Goal: Communication & Community: Answer question/provide support

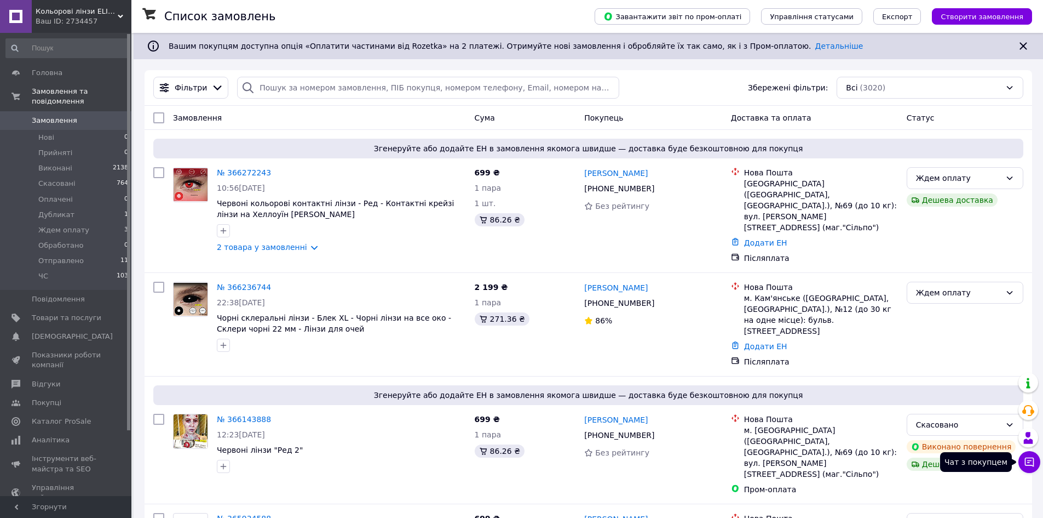
click at [1036, 466] on button "Чат з покупцем" at bounding box center [1030, 462] width 22 height 22
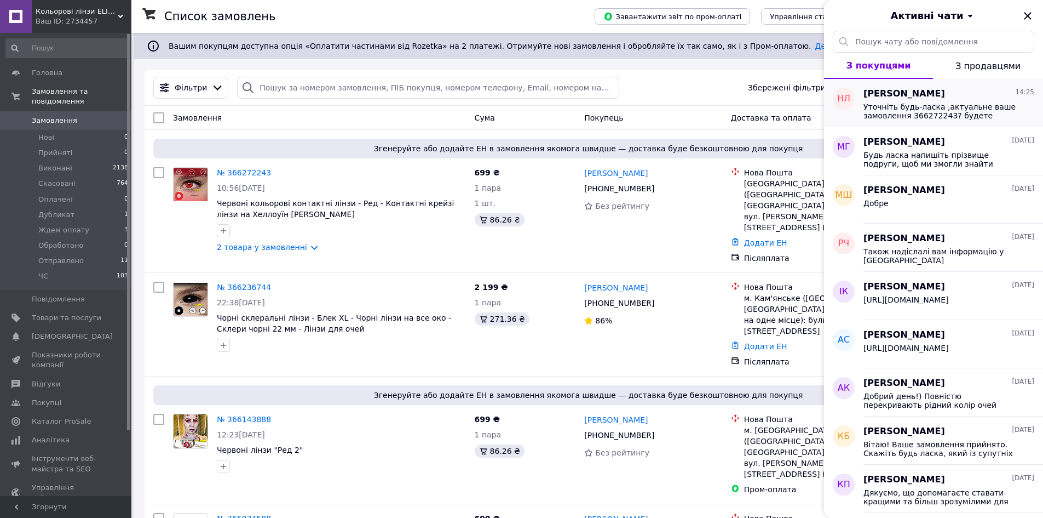
click at [915, 110] on span "Уточніть будь-ласка ,актуальне ваше замовлення 366272243? будете вносити по ньо…" at bounding box center [942, 111] width 156 height 18
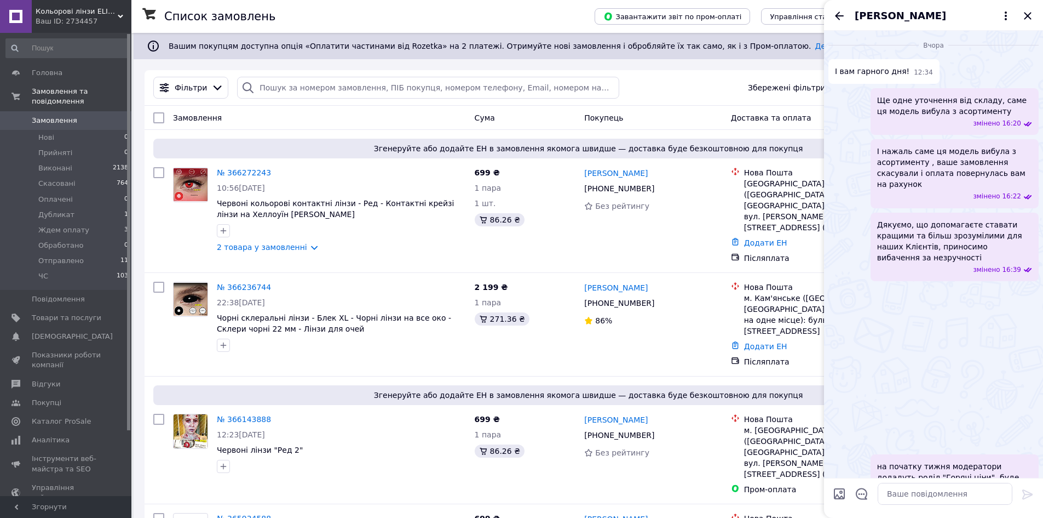
scroll to position [1511, 0]
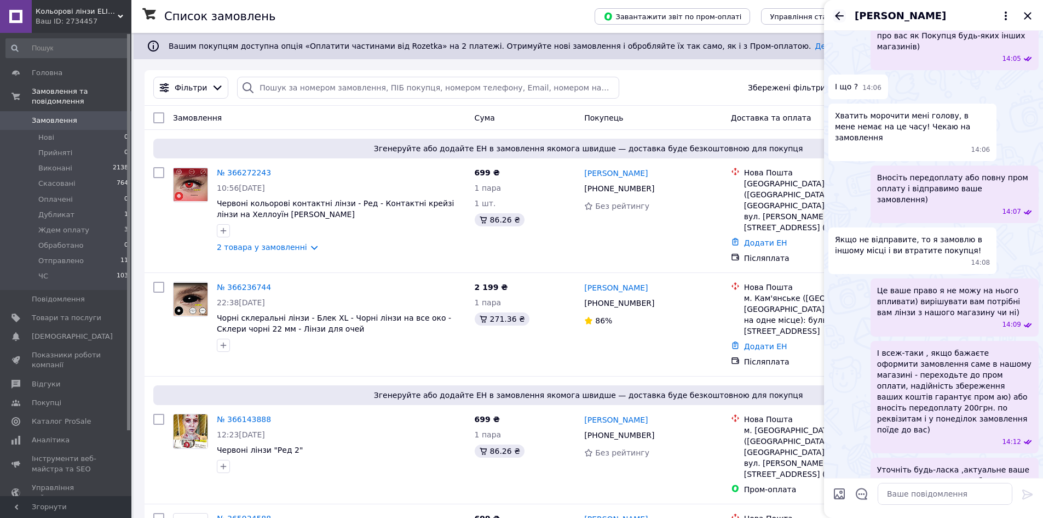
click at [842, 13] on icon "Назад" at bounding box center [839, 15] width 13 height 13
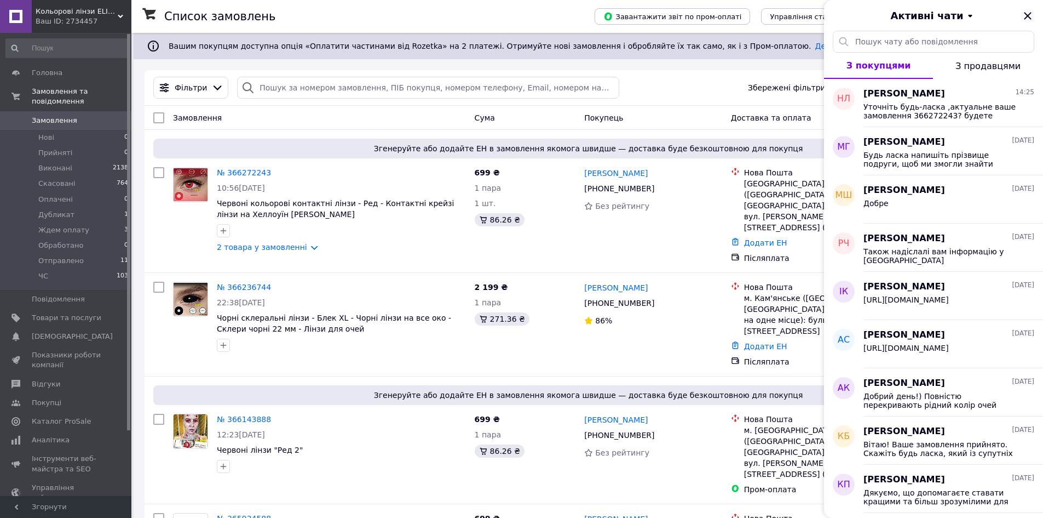
click at [1030, 18] on icon "Закрити" at bounding box center [1027, 15] width 7 height 7
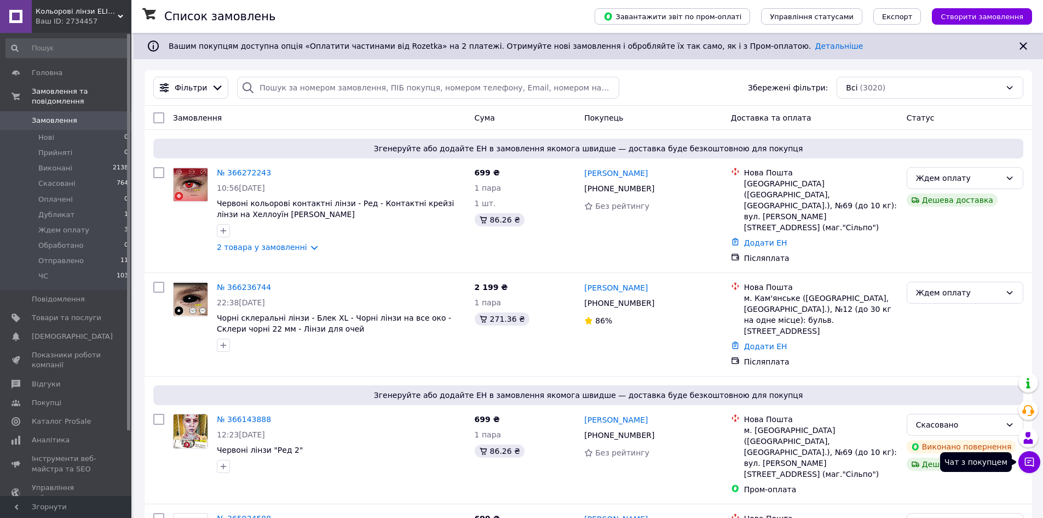
click at [1030, 467] on button "Чат з покупцем" at bounding box center [1030, 462] width 22 height 22
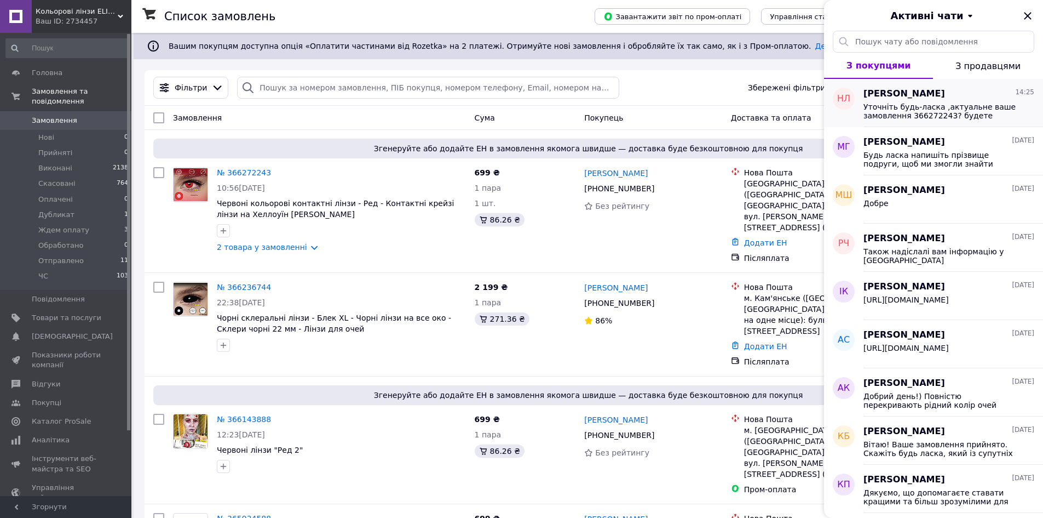
click at [906, 105] on span "Уточніть будь-ласка ,актуальне ваше замовлення 366272243? будете вносити по ньо…" at bounding box center [942, 111] width 156 height 18
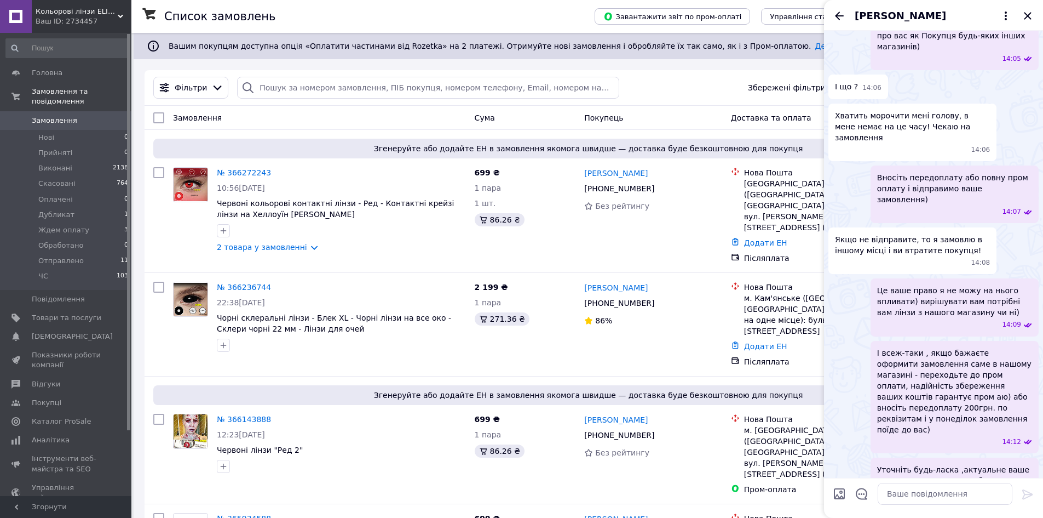
click at [838, 15] on icon "Назад" at bounding box center [839, 16] width 9 height 8
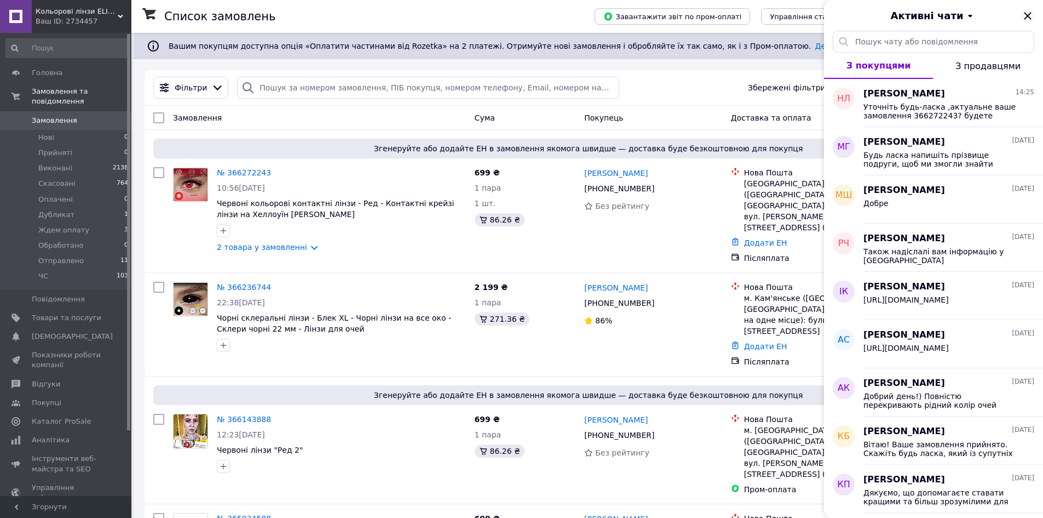
click at [1034, 12] on icon "Закрити" at bounding box center [1028, 15] width 13 height 13
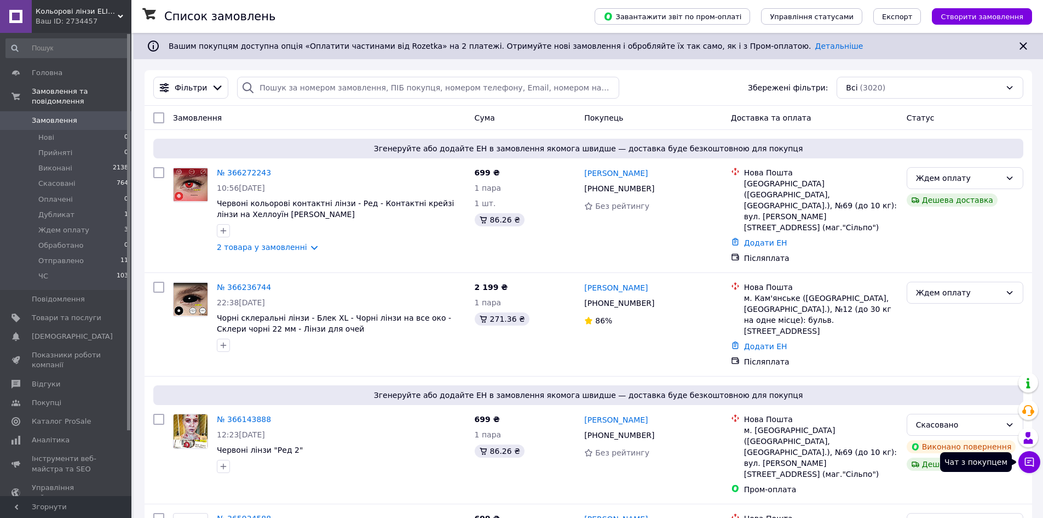
click at [1027, 461] on icon at bounding box center [1029, 461] width 11 height 11
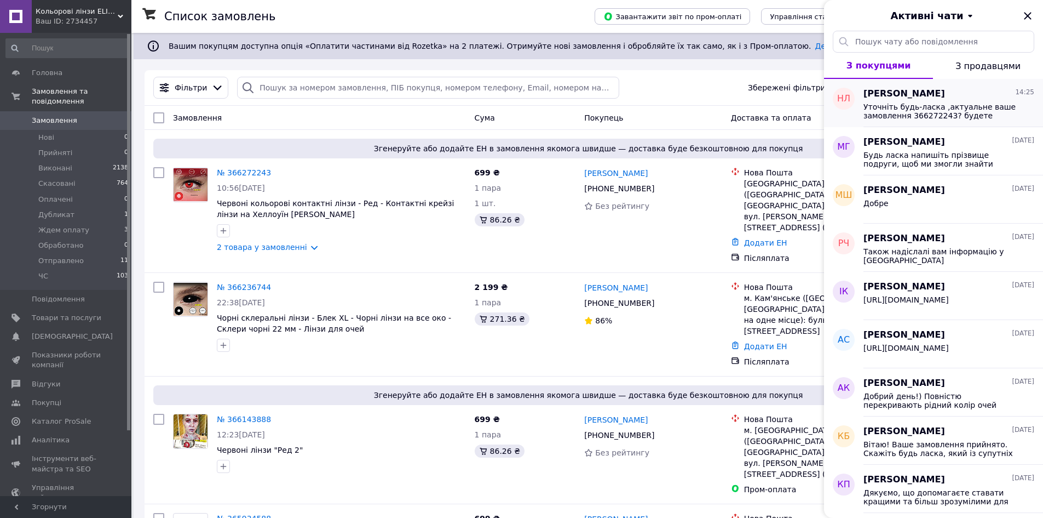
click at [904, 113] on span "Уточніть будь-ласка ,актуальне ваше замовлення 366272243? будете вносити по ньо…" at bounding box center [942, 111] width 156 height 18
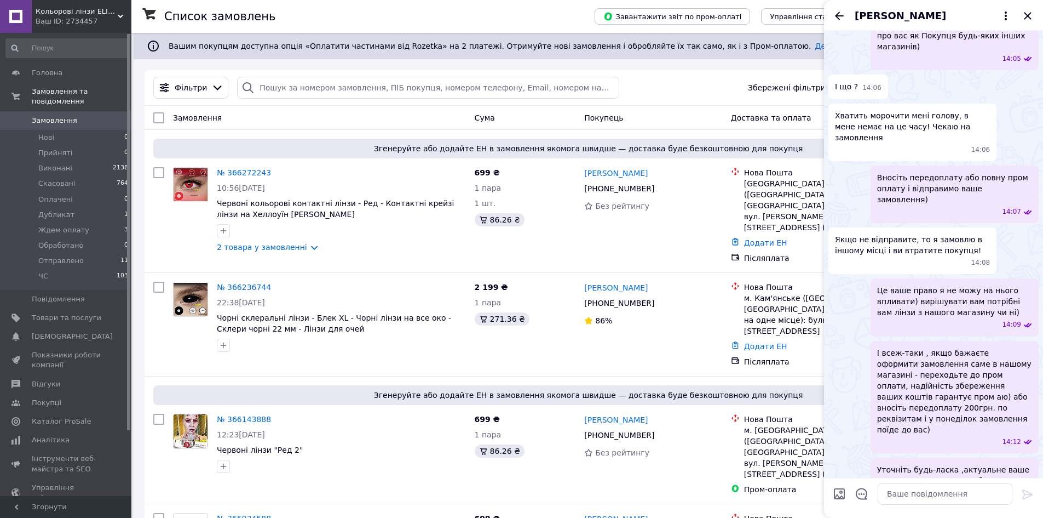
click at [840, 13] on icon "Назад" at bounding box center [839, 15] width 13 height 13
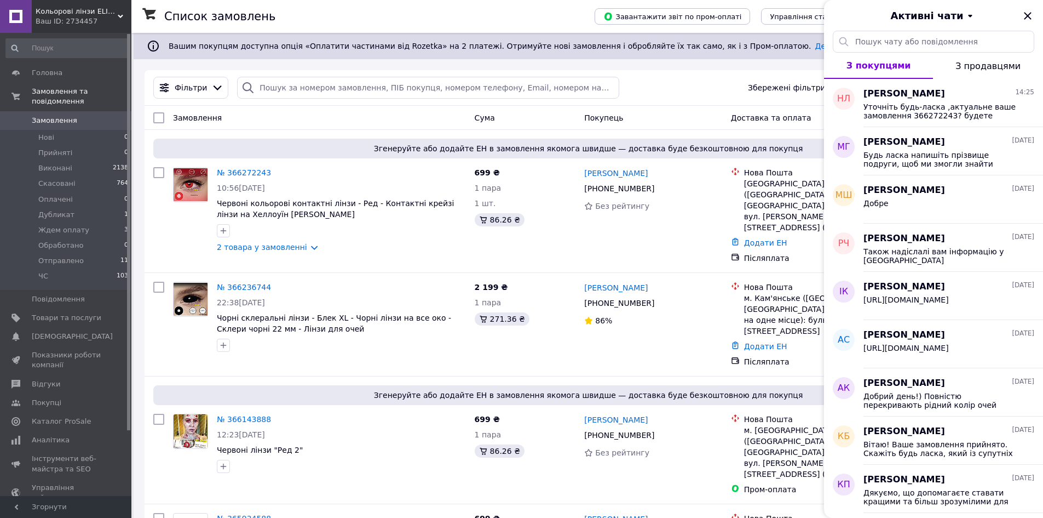
click at [1030, 12] on icon "Закрити" at bounding box center [1028, 15] width 13 height 13
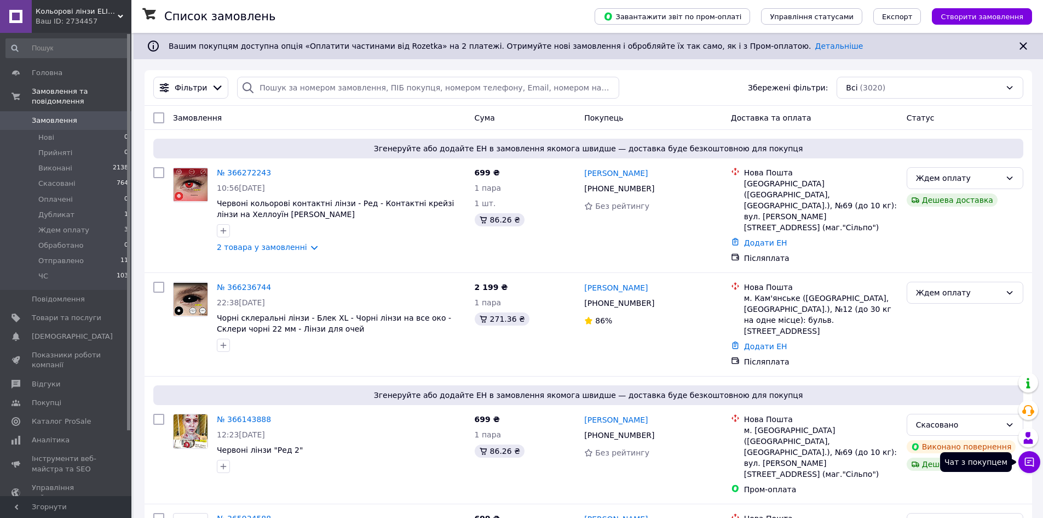
click at [1034, 465] on icon at bounding box center [1029, 461] width 9 height 9
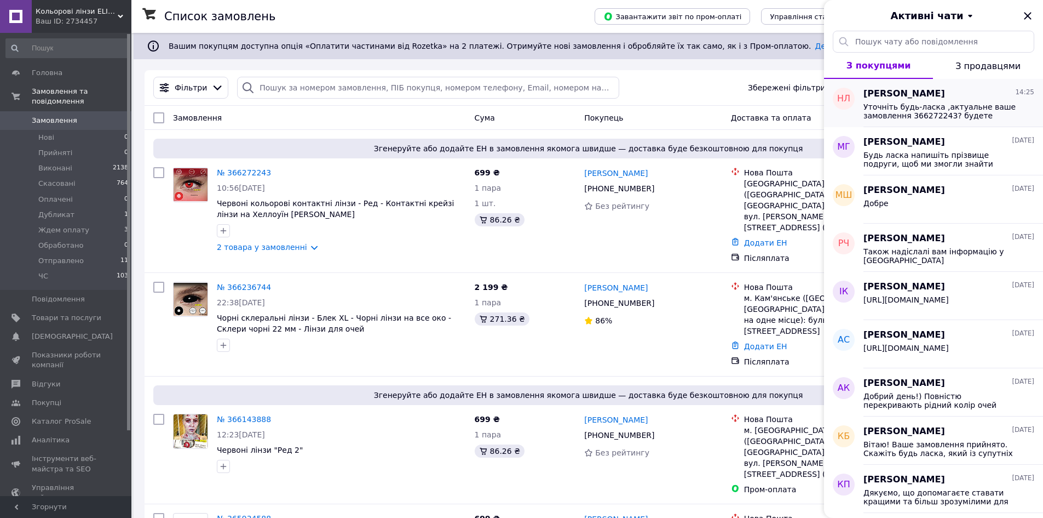
click at [931, 118] on span "Уточніть будь-ласка ,актуальне ваше замовлення 366272243? будете вносити по ньо…" at bounding box center [942, 111] width 156 height 18
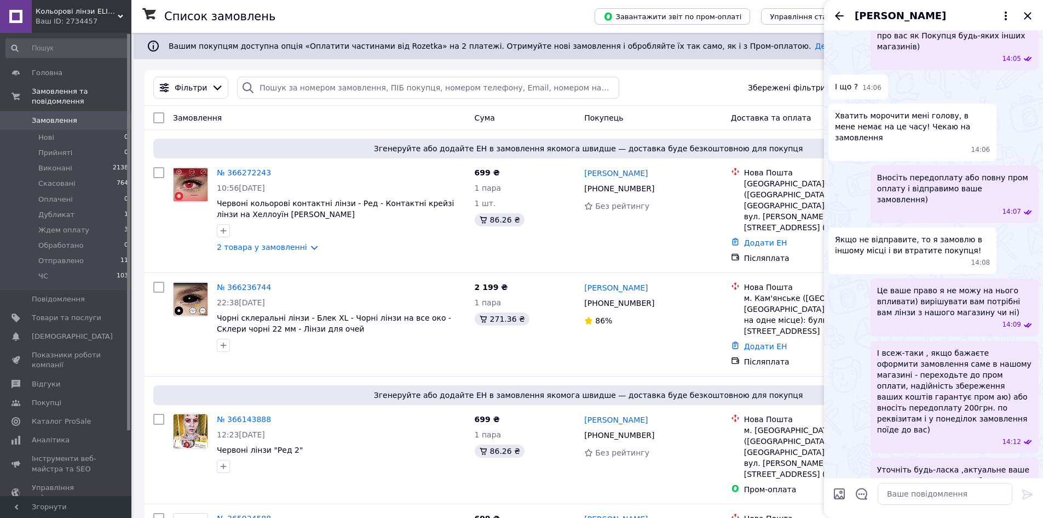
click at [847, 16] on div "[PERSON_NAME]" at bounding box center [933, 15] width 219 height 31
click at [844, 16] on icon "Назад" at bounding box center [839, 15] width 13 height 13
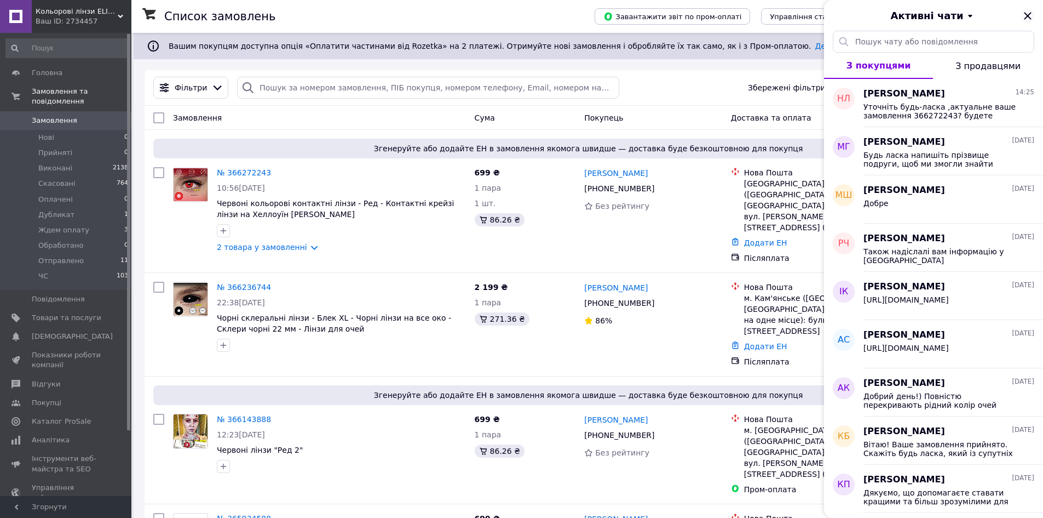
click at [1029, 13] on icon "Закрити" at bounding box center [1028, 15] width 13 height 13
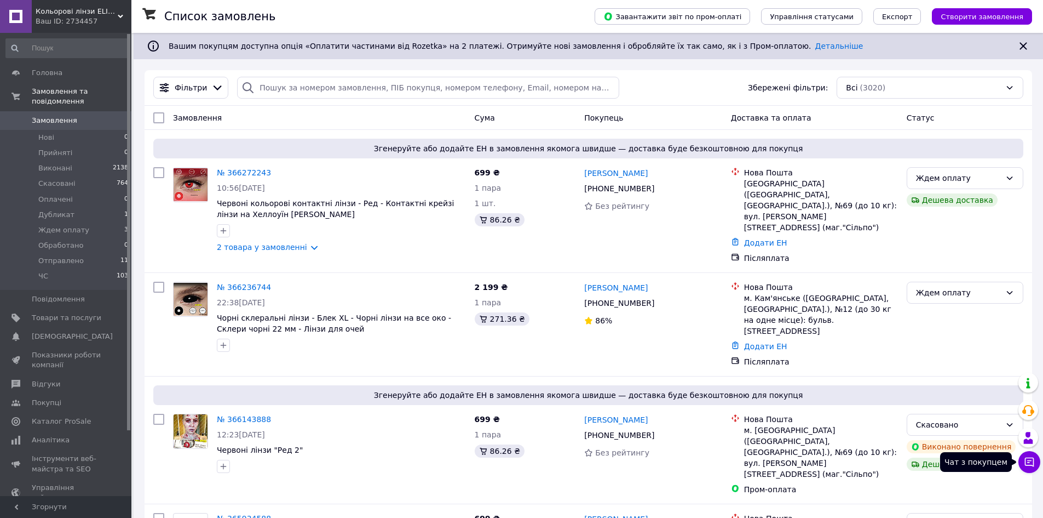
click at [1035, 469] on button "Чат з покупцем" at bounding box center [1030, 462] width 22 height 22
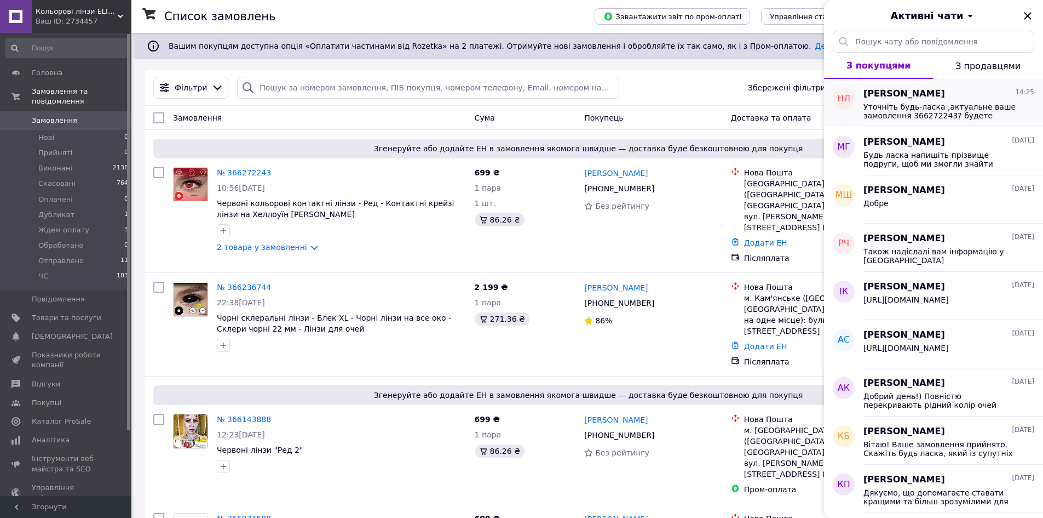
click at [957, 96] on div "[PERSON_NAME] 14:25" at bounding box center [949, 94] width 171 height 13
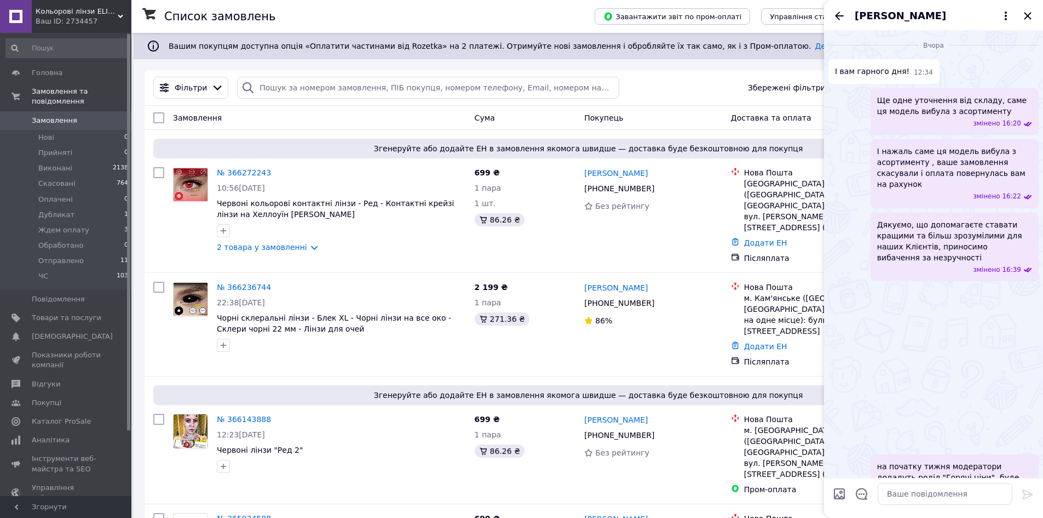
scroll to position [1511, 0]
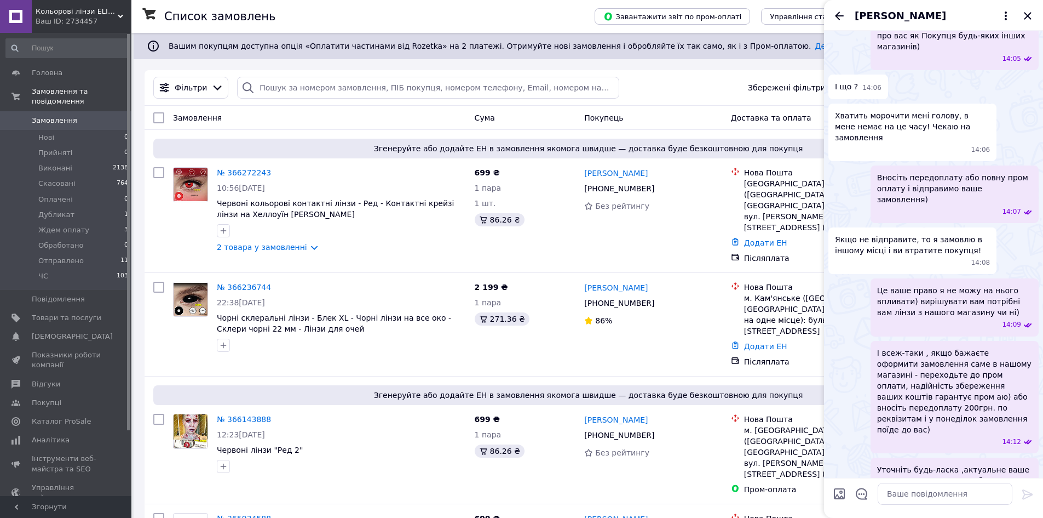
click at [840, 7] on div "[PERSON_NAME]" at bounding box center [933, 15] width 219 height 31
click at [1027, 18] on icon "Закрити" at bounding box center [1027, 15] width 7 height 7
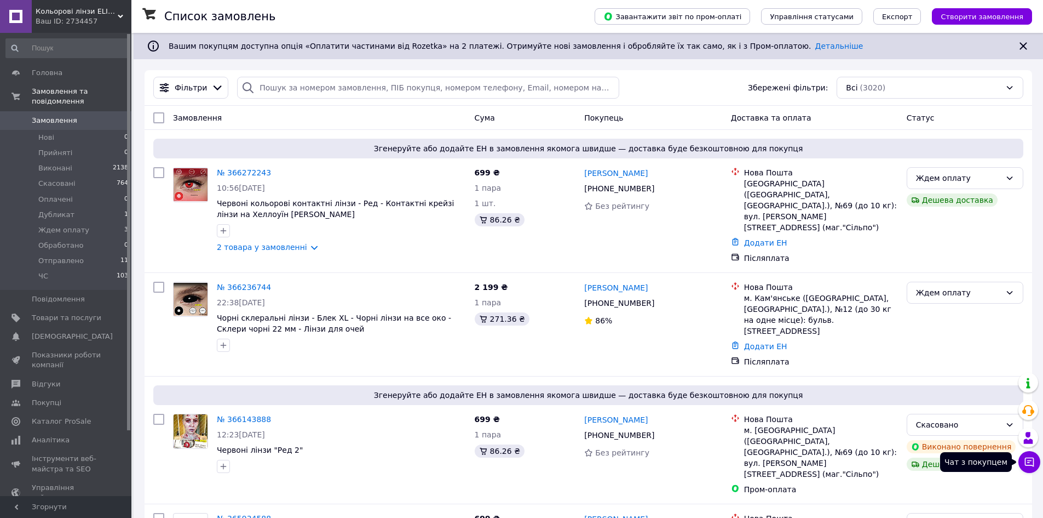
click at [1024, 456] on icon at bounding box center [1029, 461] width 11 height 11
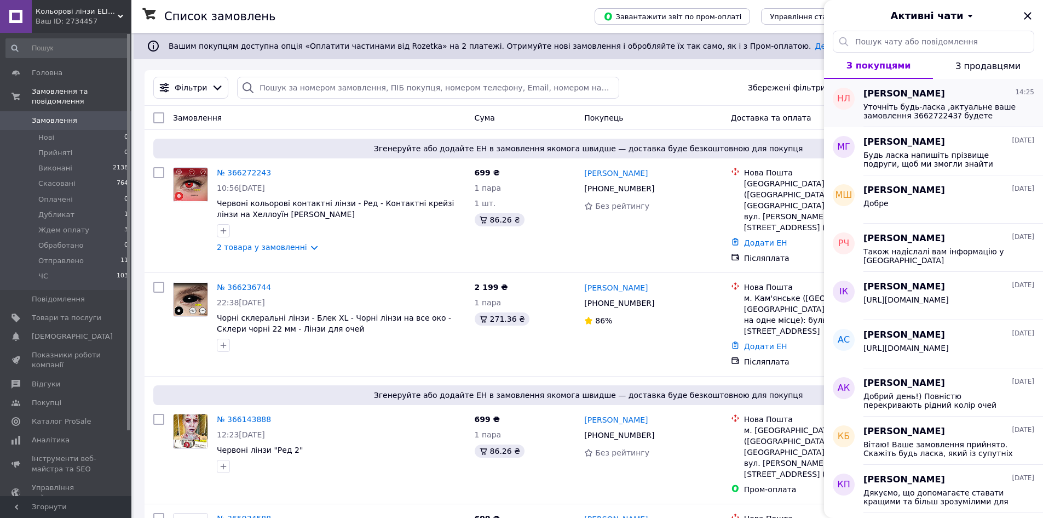
click at [921, 98] on span "[PERSON_NAME]" at bounding box center [905, 94] width 82 height 13
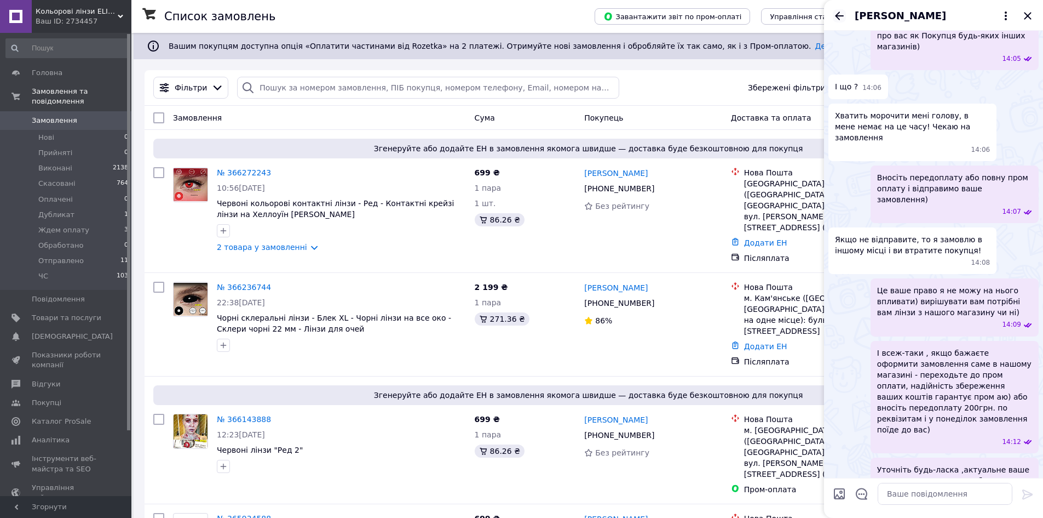
click at [841, 13] on icon "Назад" at bounding box center [839, 15] width 13 height 13
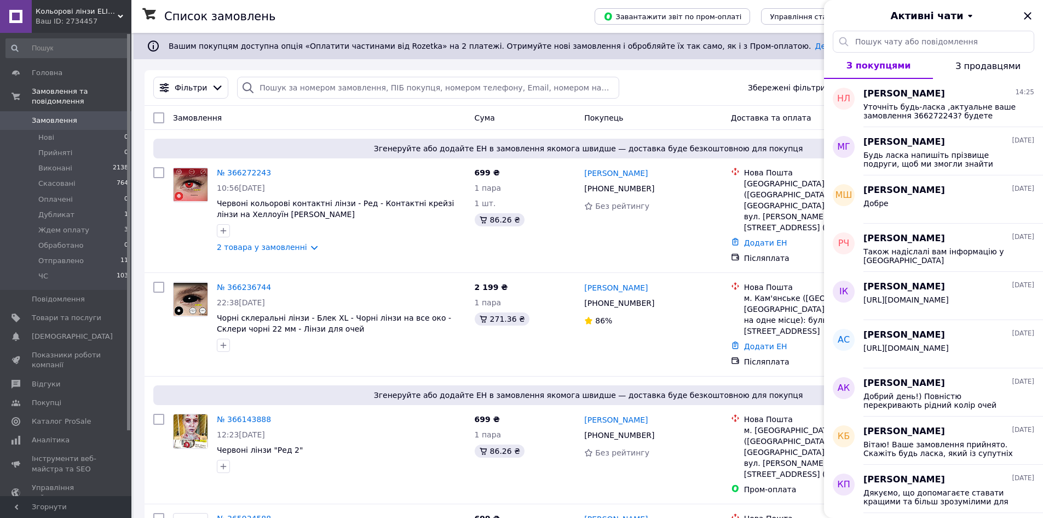
click at [1038, 17] on div "Активні чати" at bounding box center [933, 15] width 219 height 31
click at [1027, 16] on icon "Закрити" at bounding box center [1028, 15] width 13 height 13
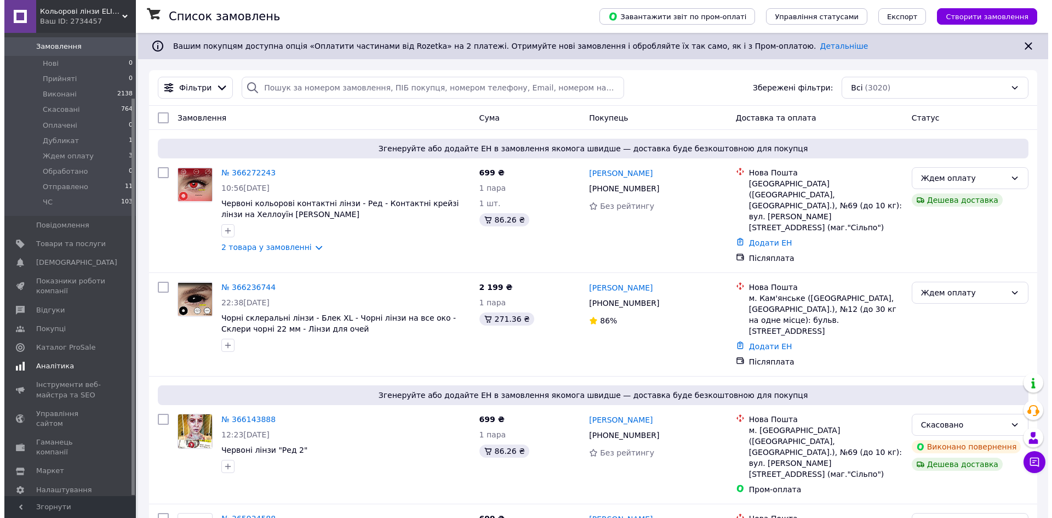
scroll to position [76, 0]
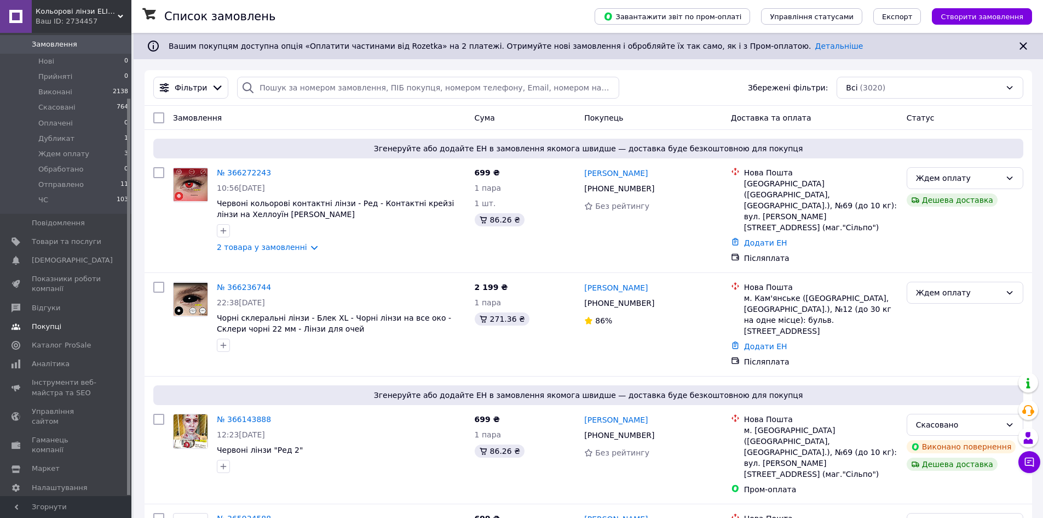
click at [45, 303] on span "Відгуки" at bounding box center [46, 308] width 28 height 10
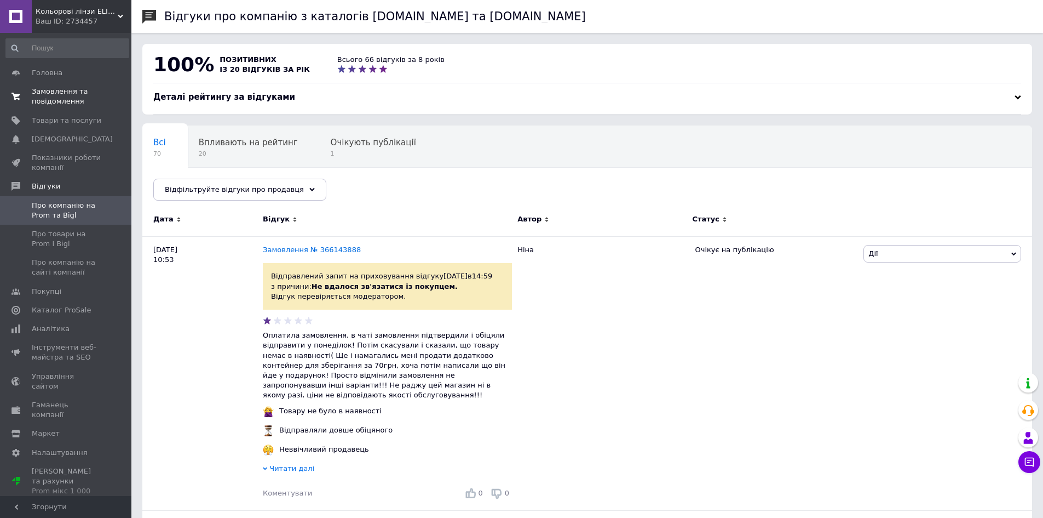
click at [82, 96] on span "Замовлення та повідомлення" at bounding box center [67, 97] width 70 height 20
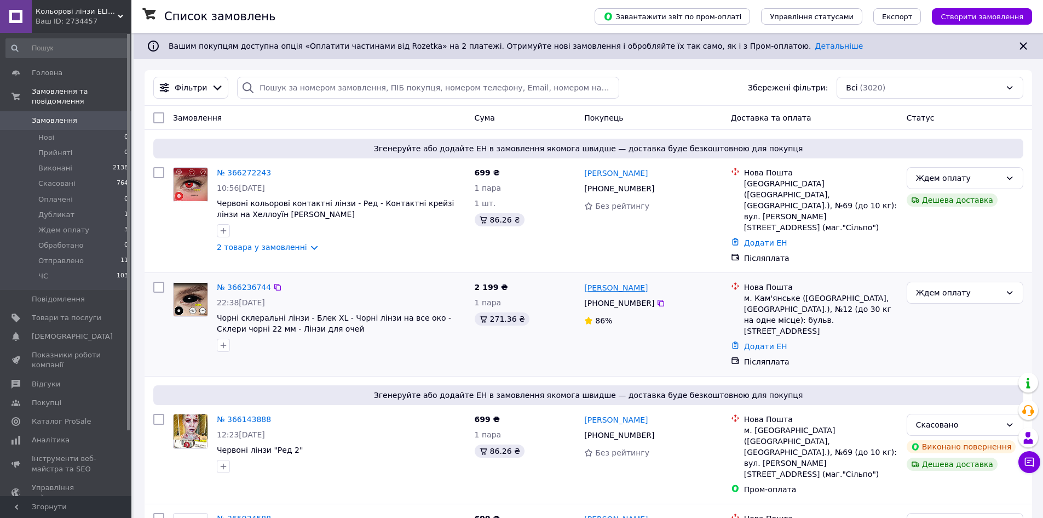
click at [622, 282] on link "[PERSON_NAME]" at bounding box center [616, 287] width 64 height 11
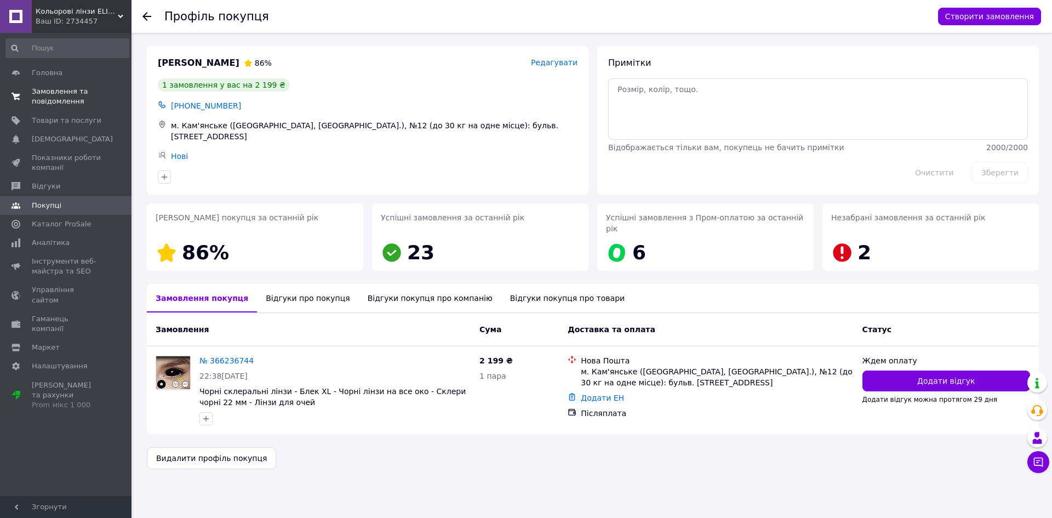
click at [63, 90] on span "Замовлення та повідомлення" at bounding box center [67, 97] width 70 height 20
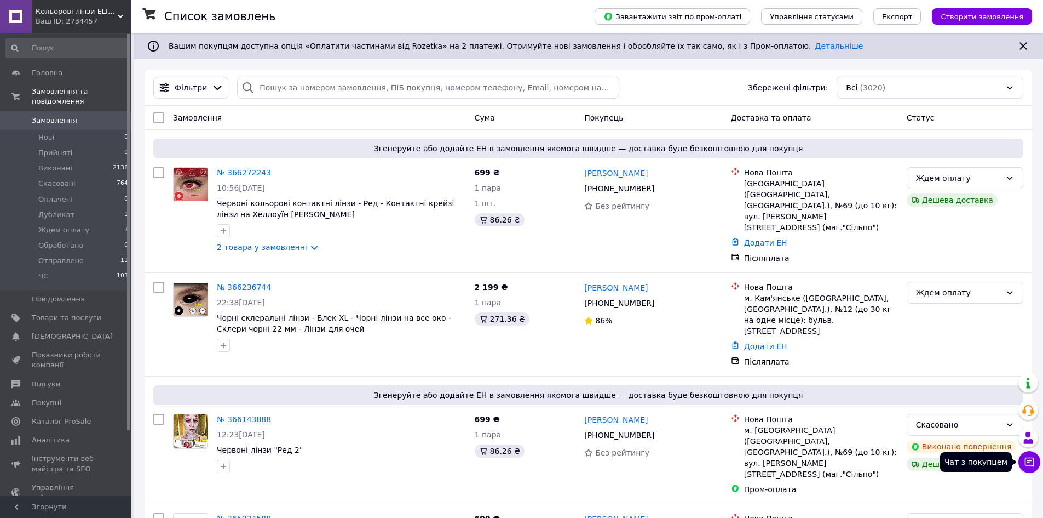
click at [1027, 460] on icon at bounding box center [1029, 461] width 11 height 11
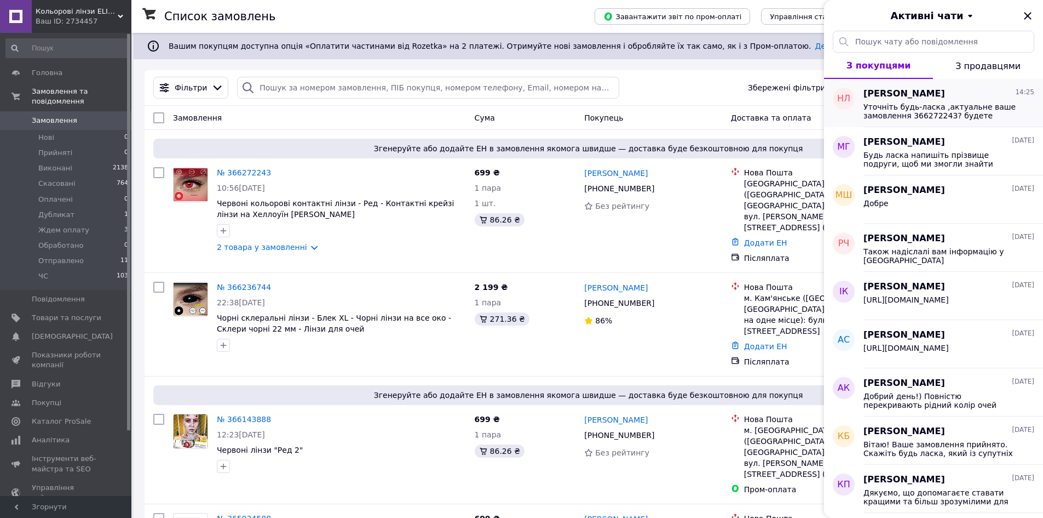
click at [908, 105] on span "Уточніть будь-ласка ,актуальне ваше замовлення 366272243? будете вносити по ньо…" at bounding box center [942, 111] width 156 height 18
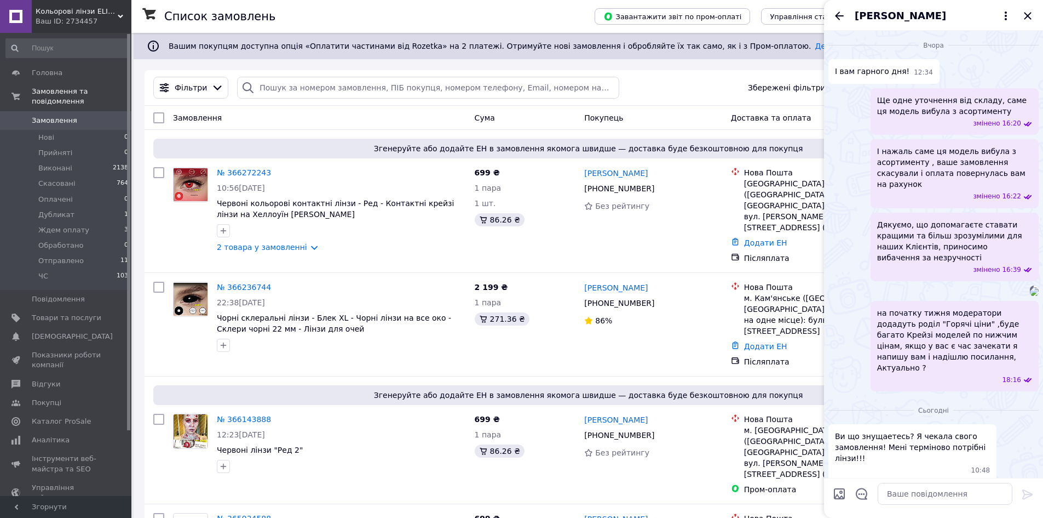
scroll to position [1511, 0]
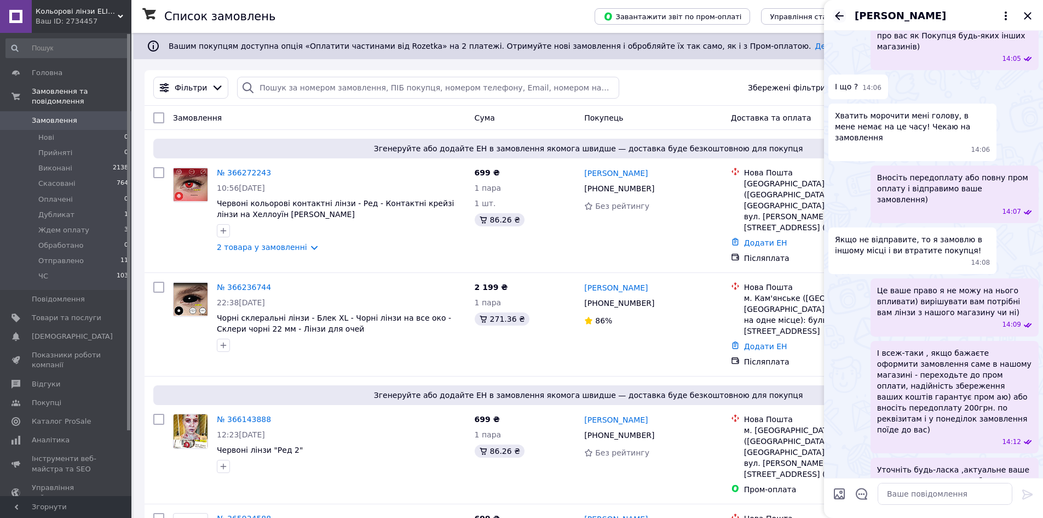
click at [837, 21] on icon "Назад" at bounding box center [839, 15] width 13 height 13
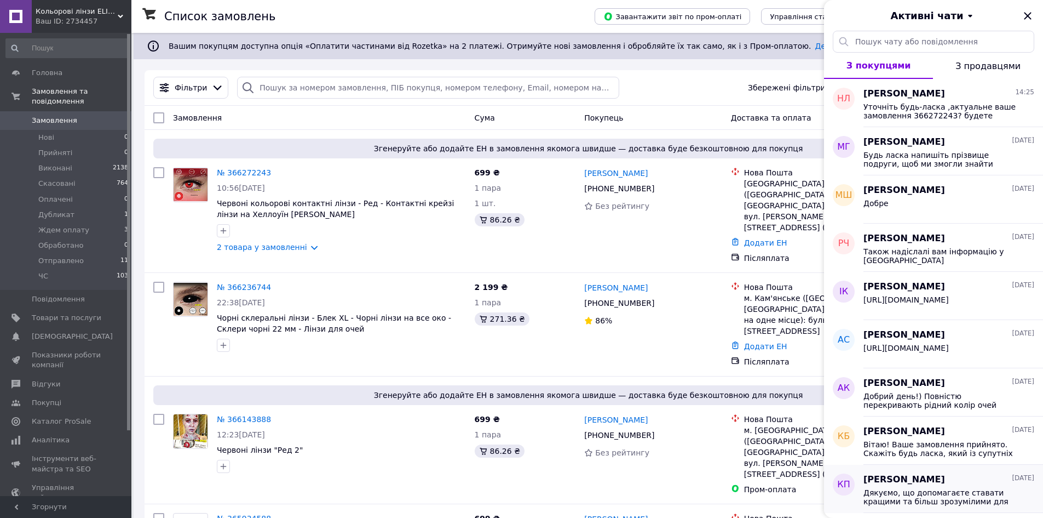
click at [915, 500] on span "Дякуємо, що допомагаєте ставати кращими та більш зрозумілими для наших Клієнтів…" at bounding box center [942, 497] width 156 height 18
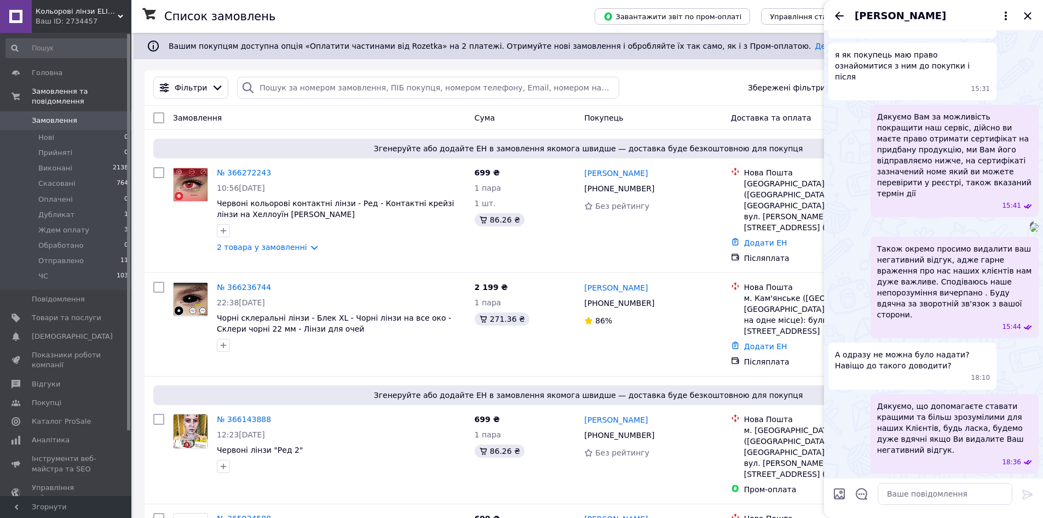
scroll to position [712, 0]
click at [1030, 223] on img at bounding box center [1034, 227] width 9 height 9
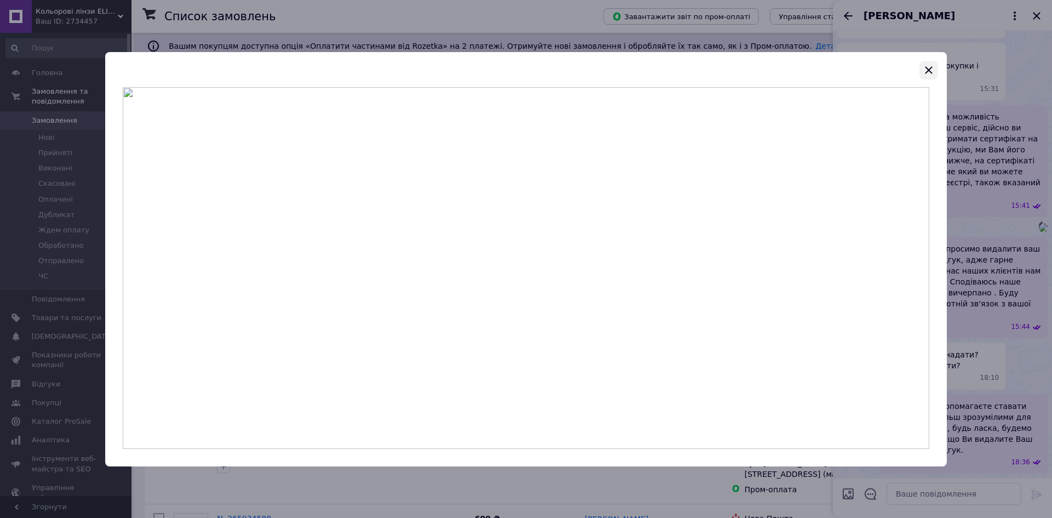
click at [928, 71] on icon "button" at bounding box center [928, 70] width 13 height 13
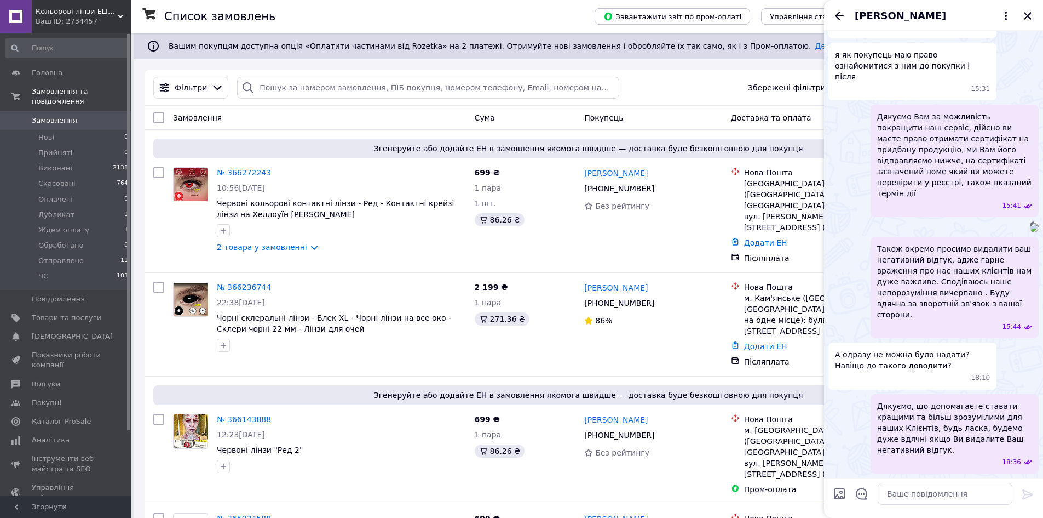
click at [1039, 14] on div "[PERSON_NAME]" at bounding box center [933, 15] width 219 height 31
click at [1035, 16] on div "[PERSON_NAME]" at bounding box center [933, 15] width 219 height 31
click at [1024, 15] on icon "Закрити" at bounding box center [1028, 15] width 13 height 13
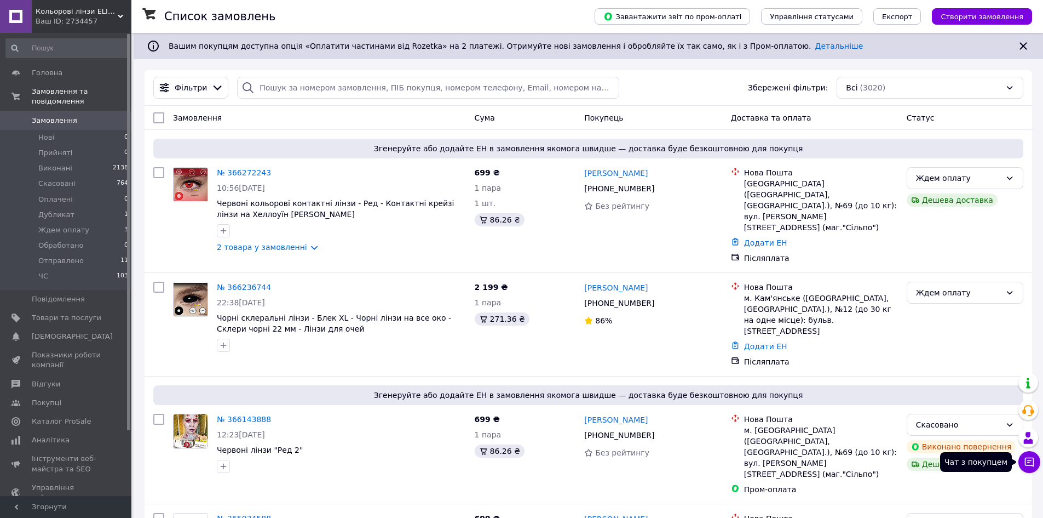
click at [1038, 464] on button "Чат з покупцем" at bounding box center [1030, 462] width 22 height 22
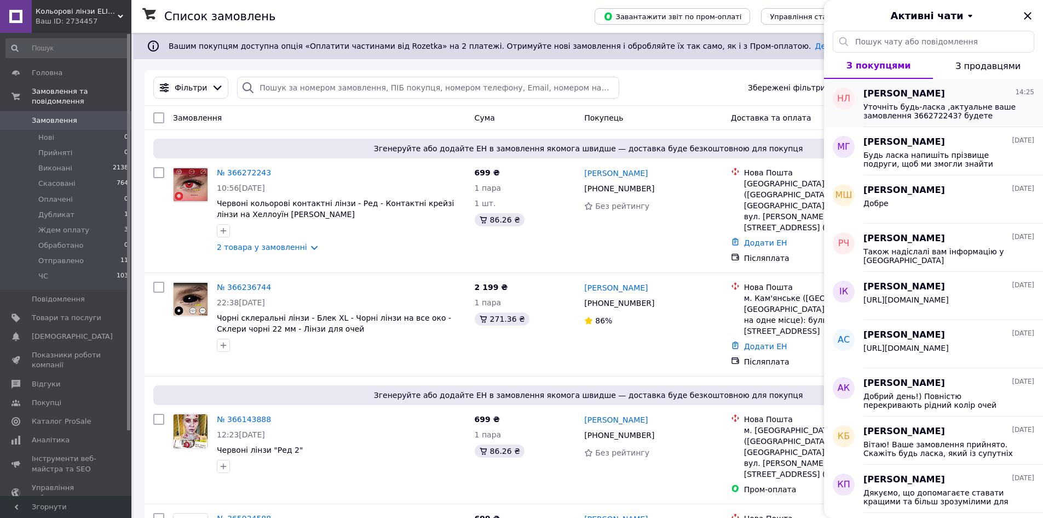
click at [1013, 99] on div "[PERSON_NAME] 14:25" at bounding box center [949, 94] width 171 height 13
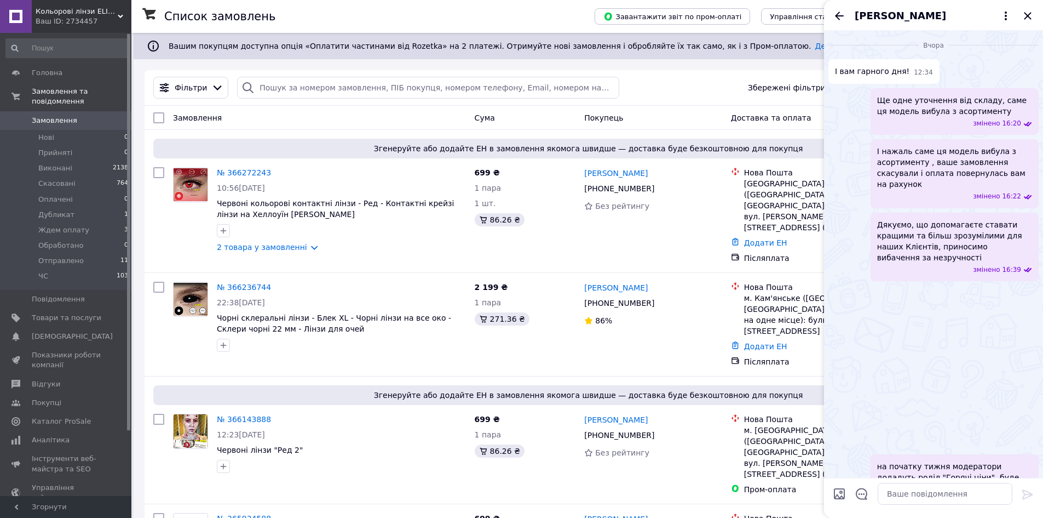
scroll to position [1511, 0]
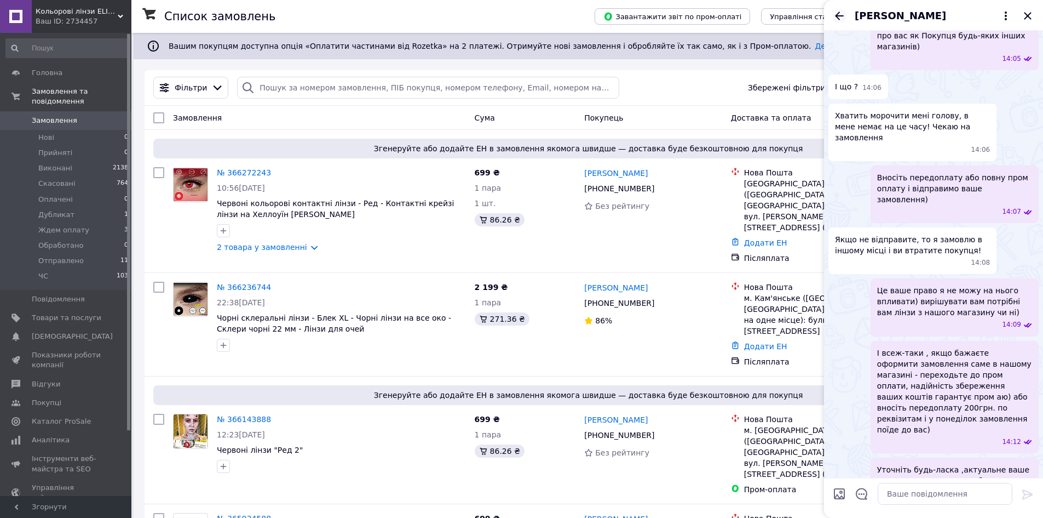
click at [841, 13] on icon "Назад" at bounding box center [839, 15] width 13 height 13
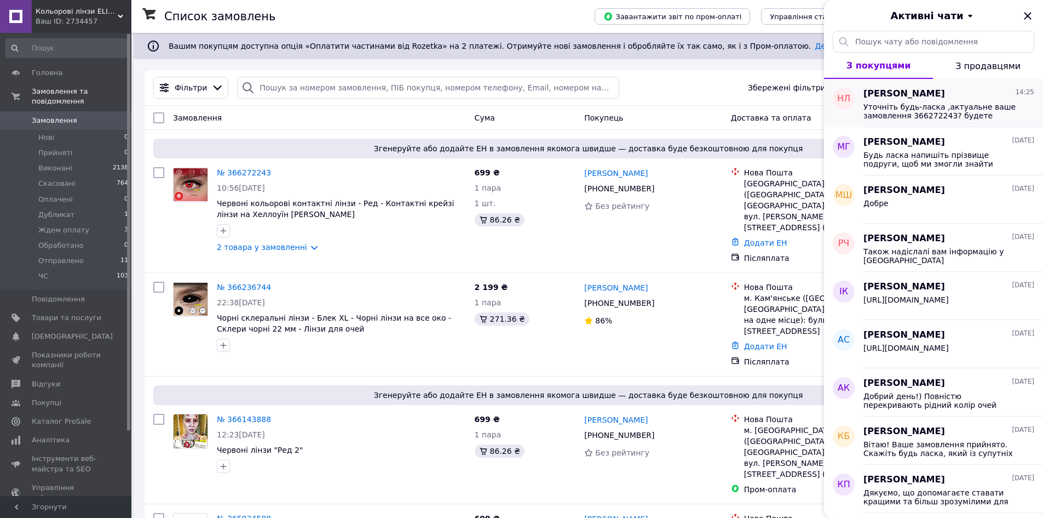
click at [903, 107] on span "Уточніть будь-ласка ,актуальне ваше замовлення 366272243? будете вносити по ньо…" at bounding box center [942, 111] width 156 height 18
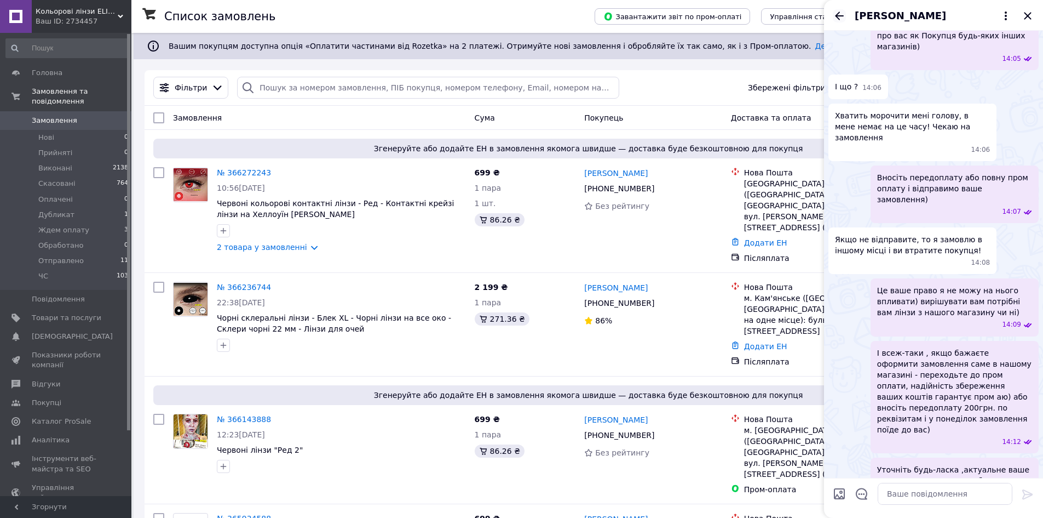
click at [844, 15] on icon "Назад" at bounding box center [839, 15] width 13 height 13
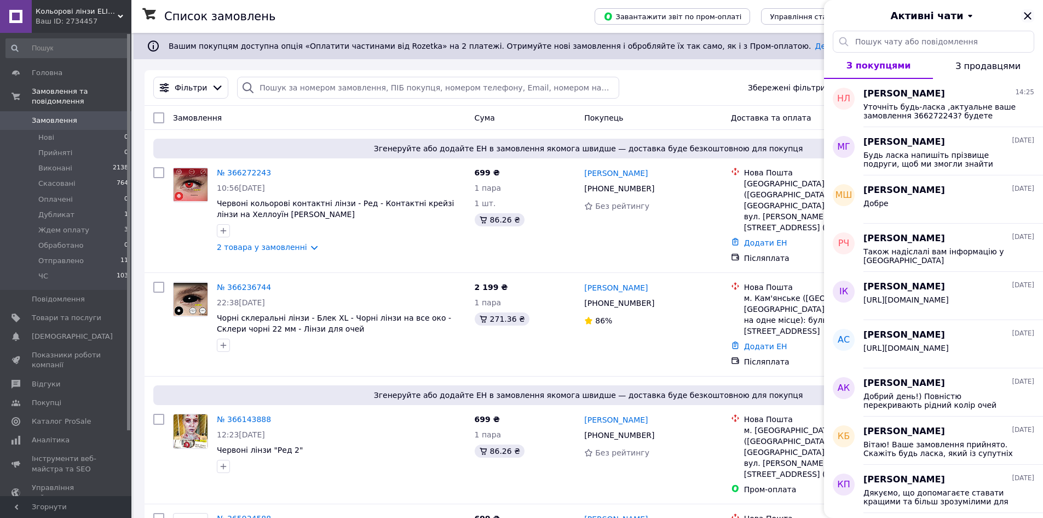
click at [1027, 16] on icon "Закрити" at bounding box center [1028, 15] width 13 height 13
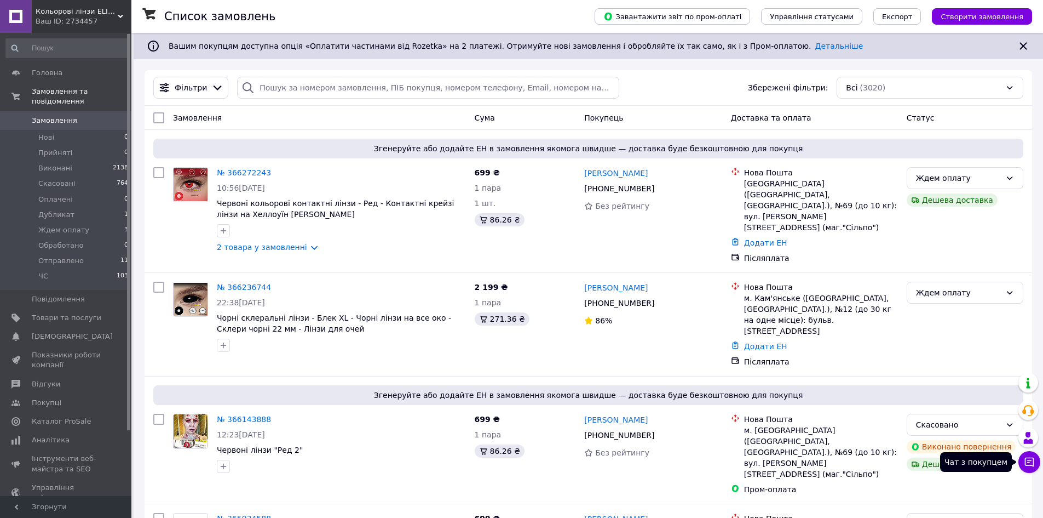
click at [1027, 458] on icon at bounding box center [1029, 461] width 11 height 11
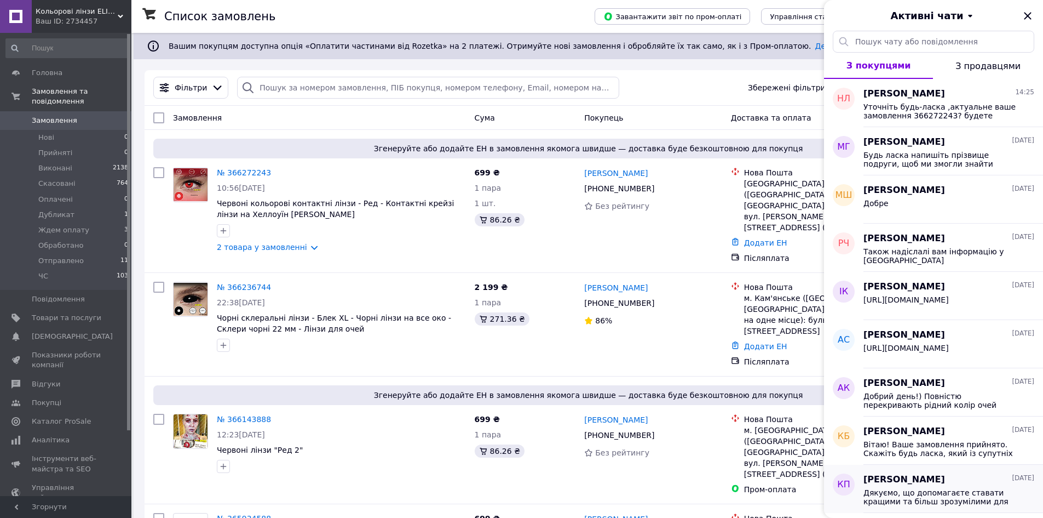
click at [966, 494] on span "Дякуємо, що допомагаєте ставати кращими та більш зрозумілими для наших Клієнтів…" at bounding box center [942, 497] width 156 height 18
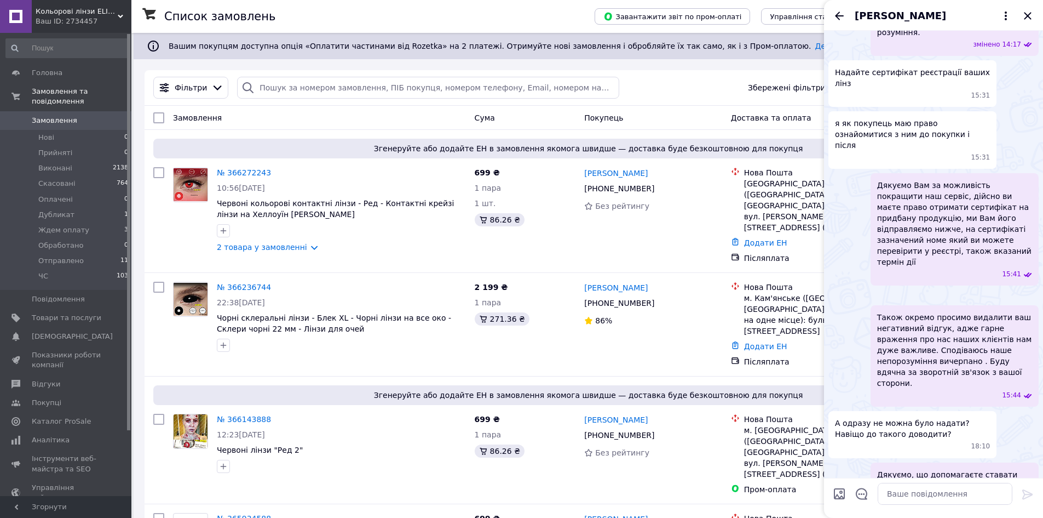
scroll to position [480, 0]
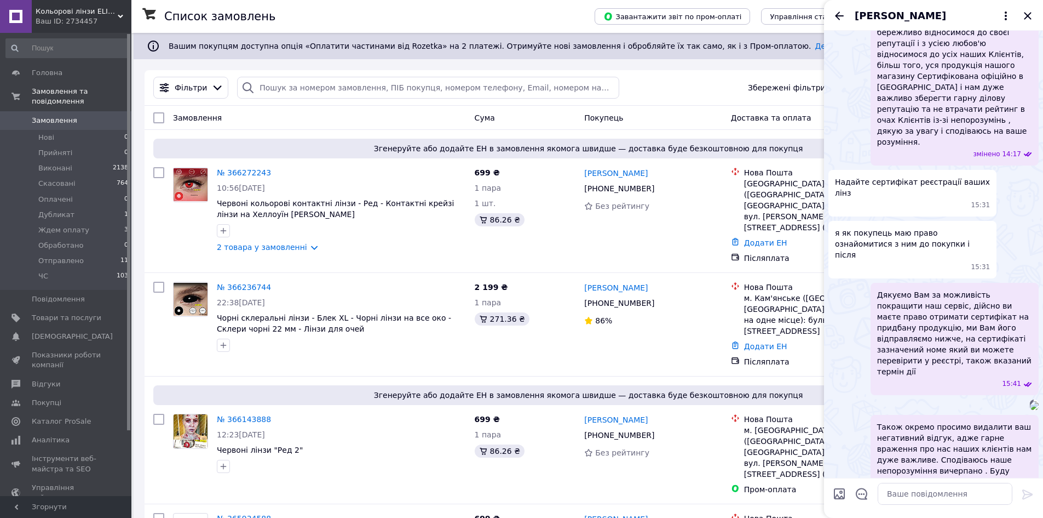
click at [1030, 401] on img at bounding box center [1034, 405] width 9 height 9
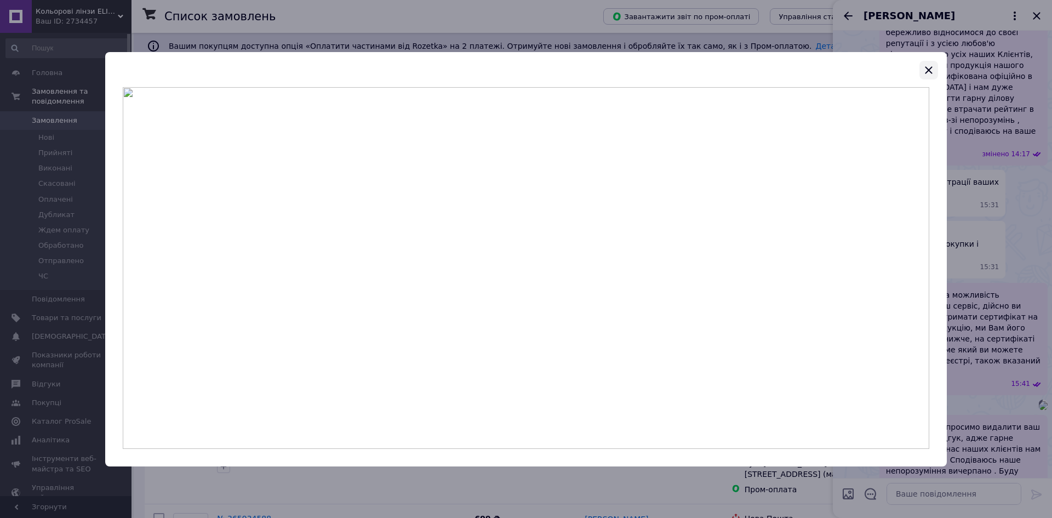
click at [926, 73] on icon "button" at bounding box center [928, 69] width 7 height 7
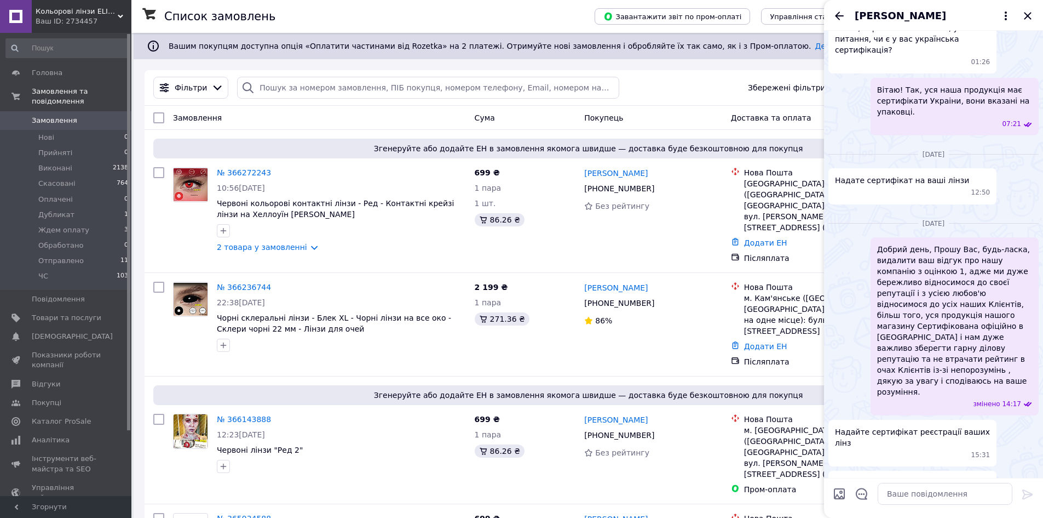
scroll to position [206, 0]
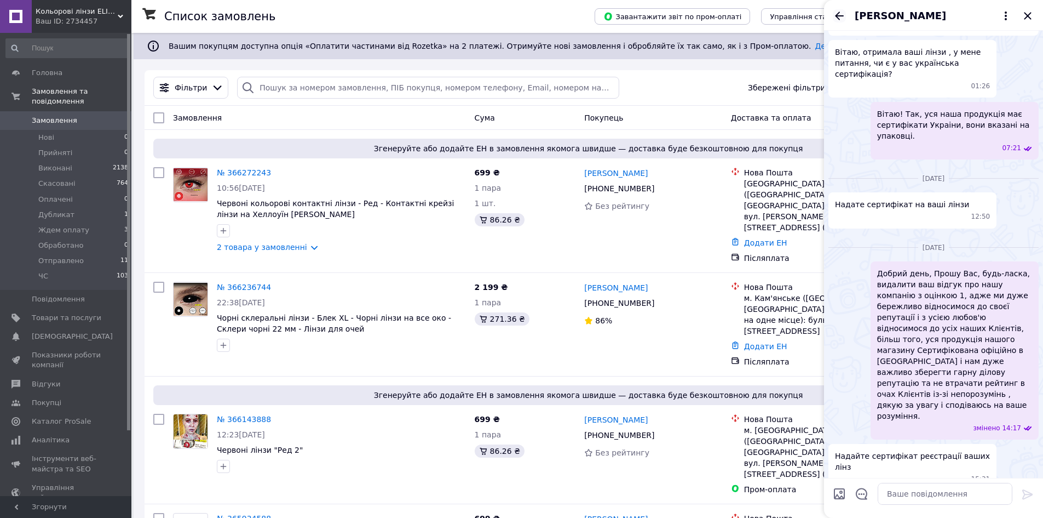
click at [841, 13] on icon "Назад" at bounding box center [839, 15] width 13 height 13
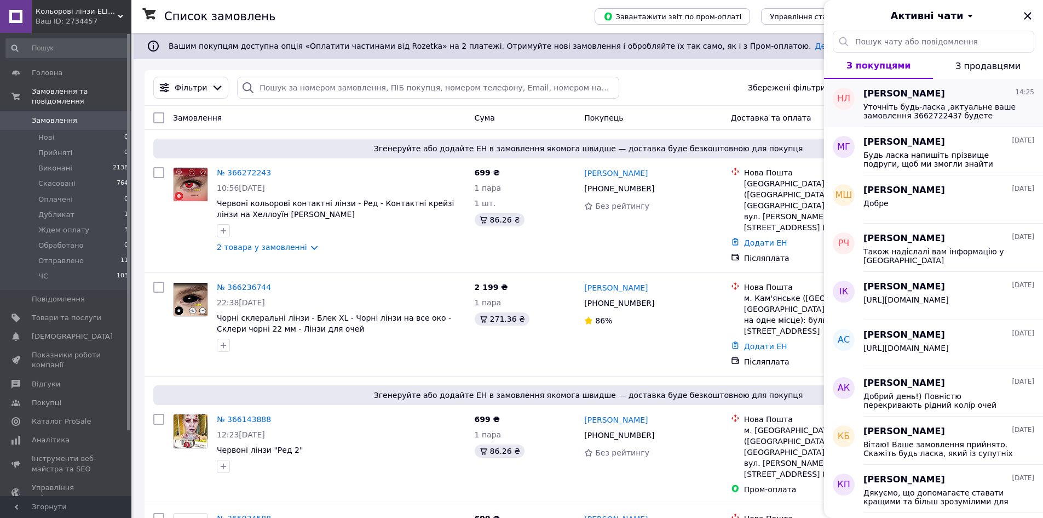
click at [949, 104] on span "Уточніть будь-ласка ,актуальне ваше замовлення 366272243? будете вносити по ньо…" at bounding box center [942, 111] width 156 height 18
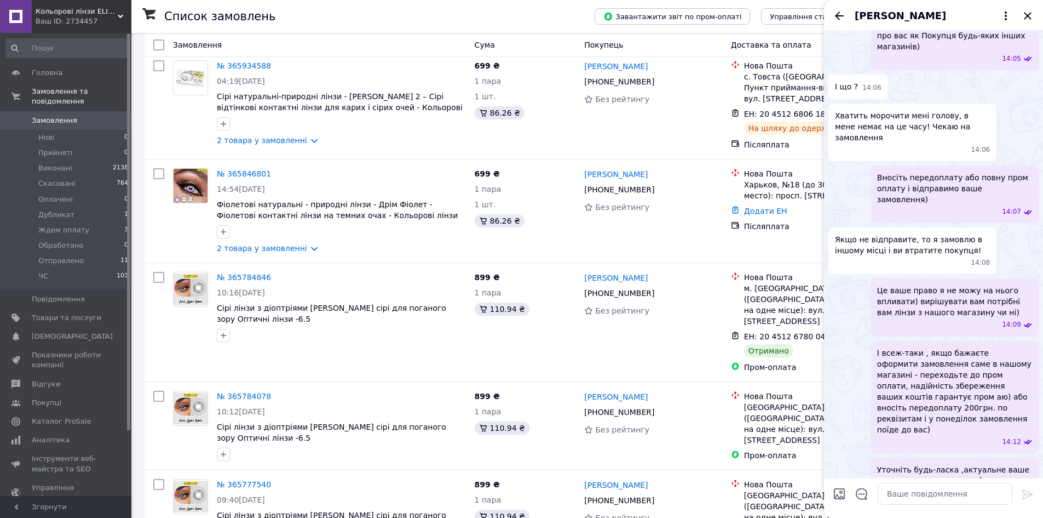
scroll to position [905, 0]
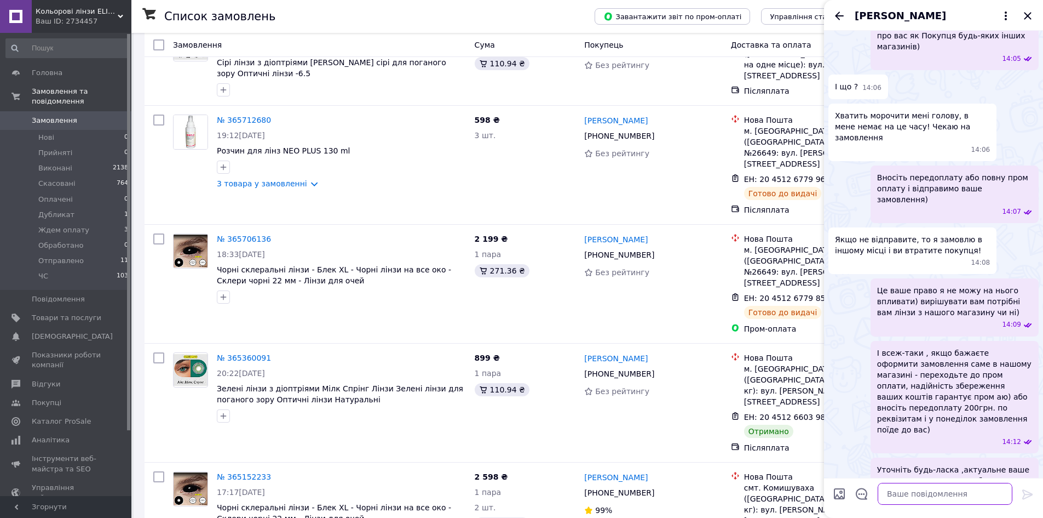
click at [966, 495] on textarea at bounding box center [945, 494] width 135 height 22
type textarea "м"
click at [961, 496] on textarea "Можливо у вас залишились ще запитання? Залюбки відповім на усі цікавлячі вас мо…" at bounding box center [934, 482] width 157 height 45
click at [964, 491] on textarea "Можливо у вас залишились ще запитання? Залюбки відповім на усі цікавлячі вас мо…" at bounding box center [934, 482] width 157 height 45
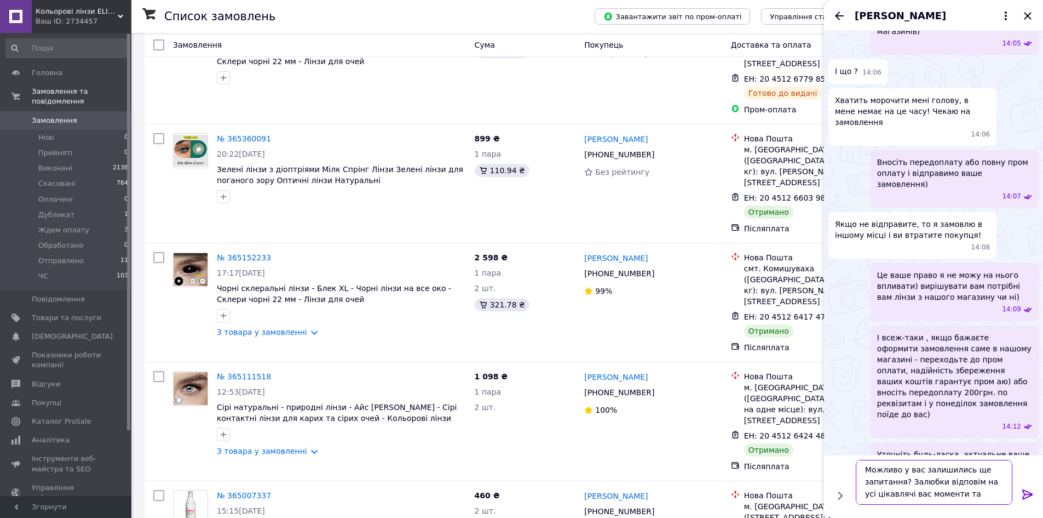
scroll to position [1534, 0]
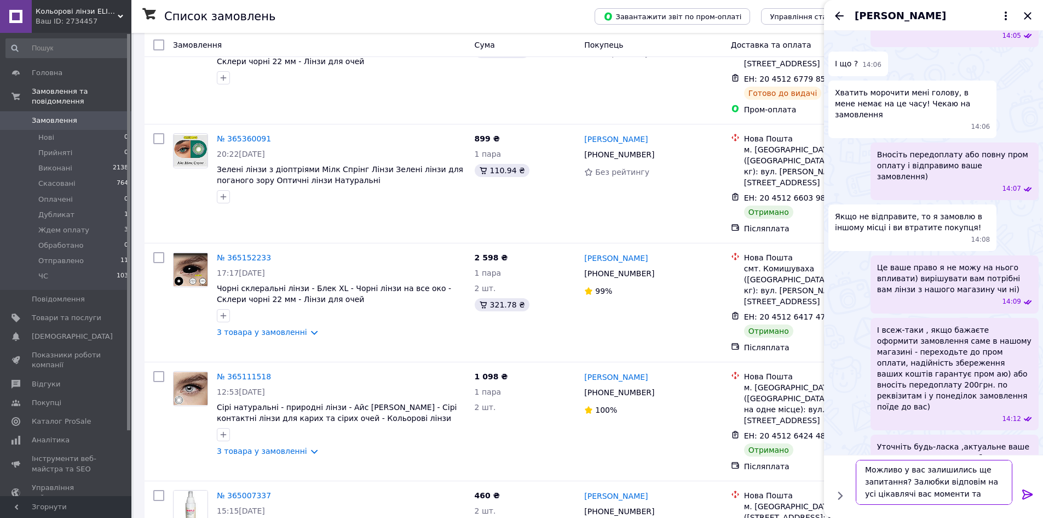
click at [984, 492] on textarea "Можливо у вас залишились ще запитання? Залюбки відповім на усі цікавлячі вас мо…" at bounding box center [934, 482] width 157 height 45
click at [905, 479] on textarea "Можливо у вас залишились ще запитання? Залюбки відповім на усі цікавлячі вас мо…" at bounding box center [934, 482] width 157 height 45
type textarea "Можливо у вас залишились ще запитання?) Залюбки відповім на усі цікавлячі вас м…"
click at [1029, 492] on icon at bounding box center [1028, 494] width 10 height 10
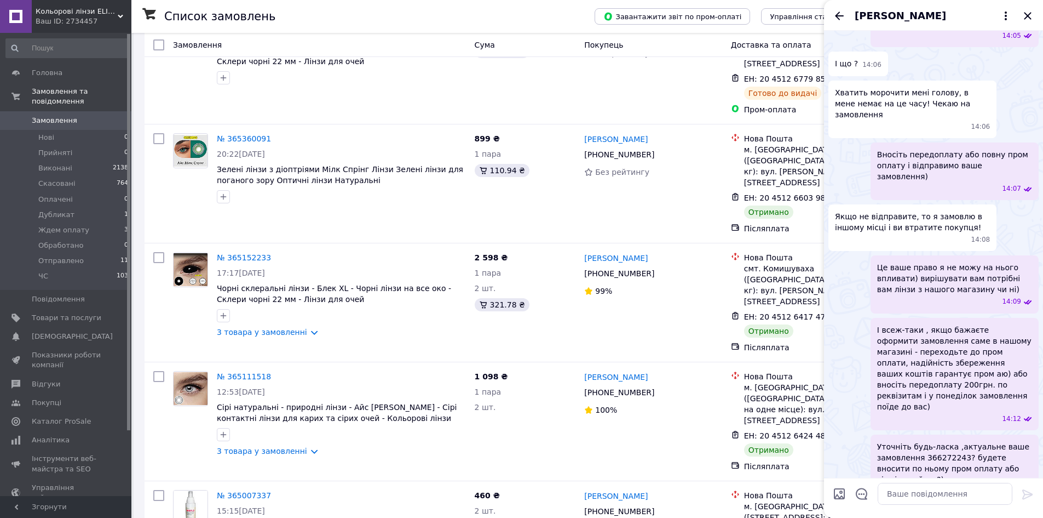
scroll to position [1573, 0]
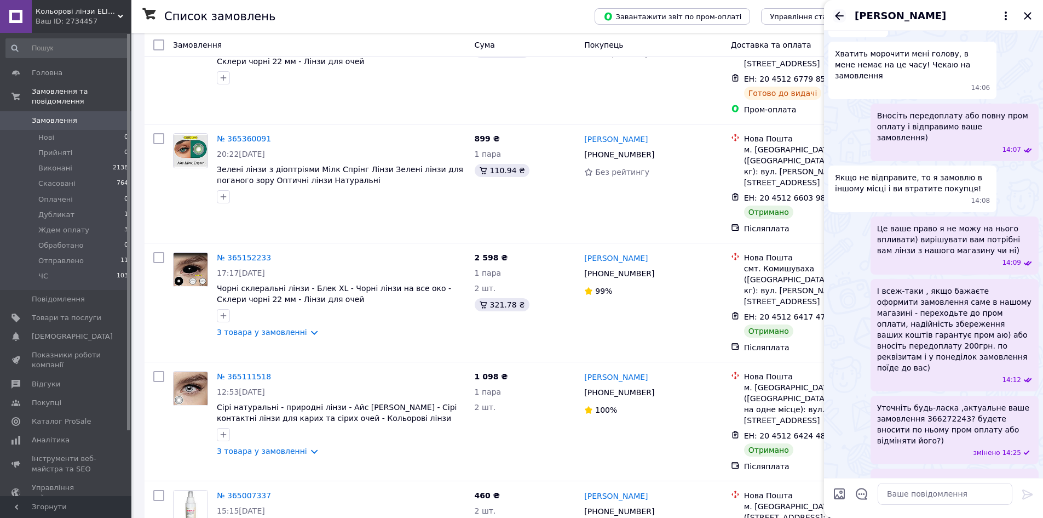
click at [839, 17] on icon "Назад" at bounding box center [839, 15] width 13 height 13
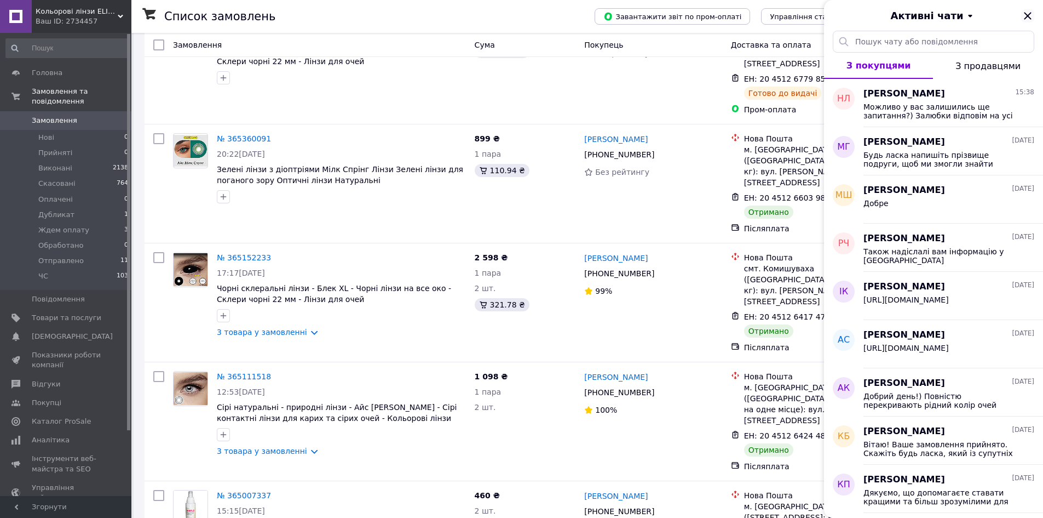
click at [1024, 15] on icon "Закрити" at bounding box center [1028, 15] width 13 height 13
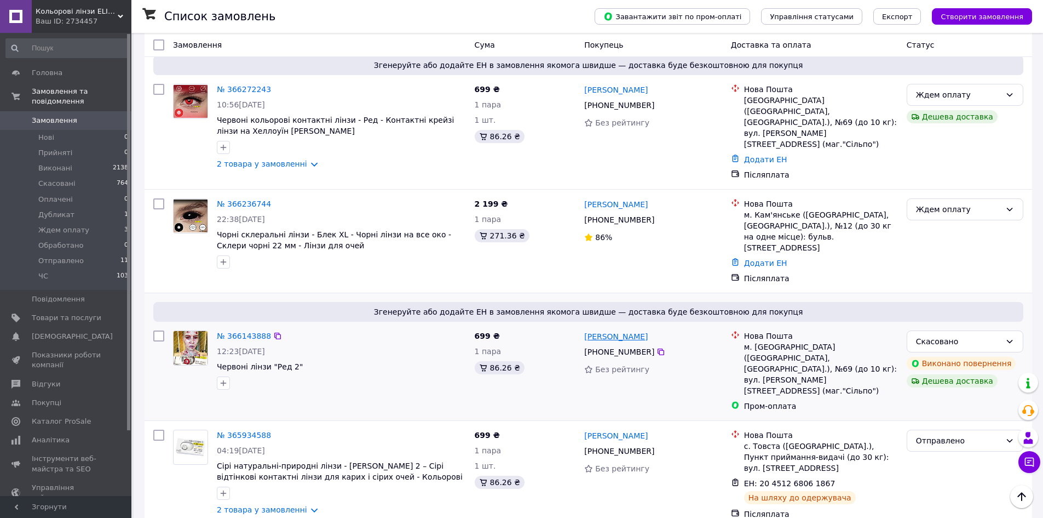
scroll to position [0, 0]
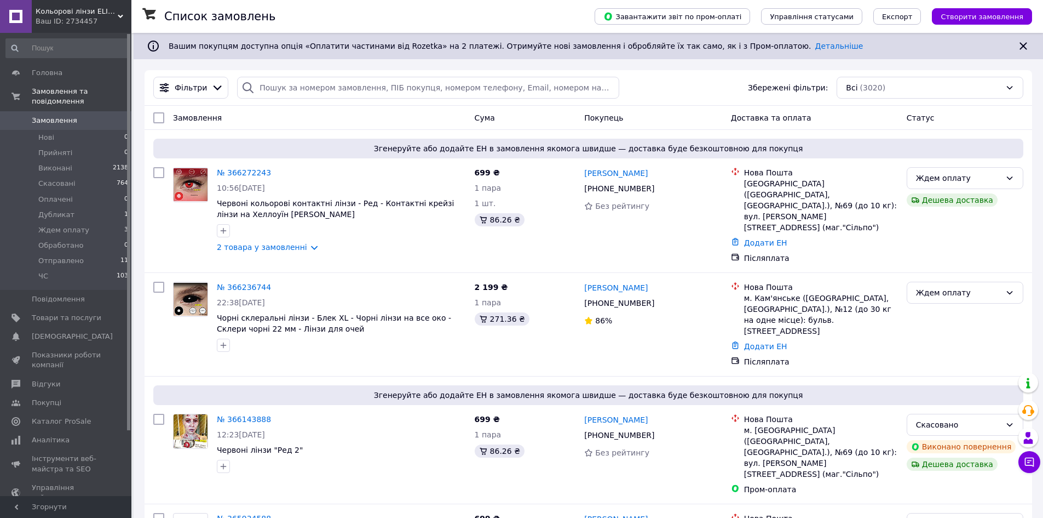
click at [63, 21] on div "Ваш ID: 2734457" at bounding box center [84, 21] width 96 height 10
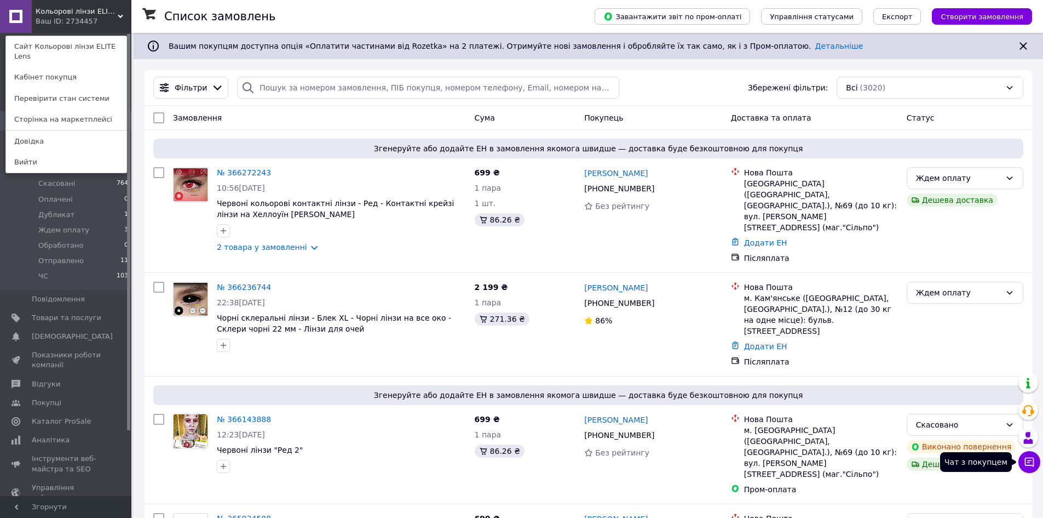
click at [1030, 466] on icon at bounding box center [1029, 461] width 11 height 11
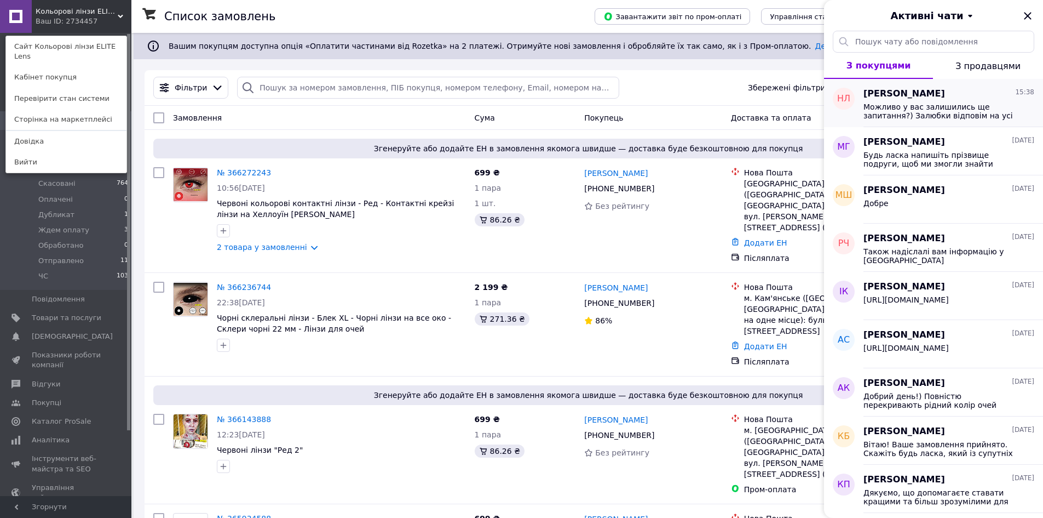
click at [915, 103] on span "Можливо у вас залишились ще запитання?) Залюбки відповім на усі цікавлячі вас м…" at bounding box center [942, 111] width 156 height 18
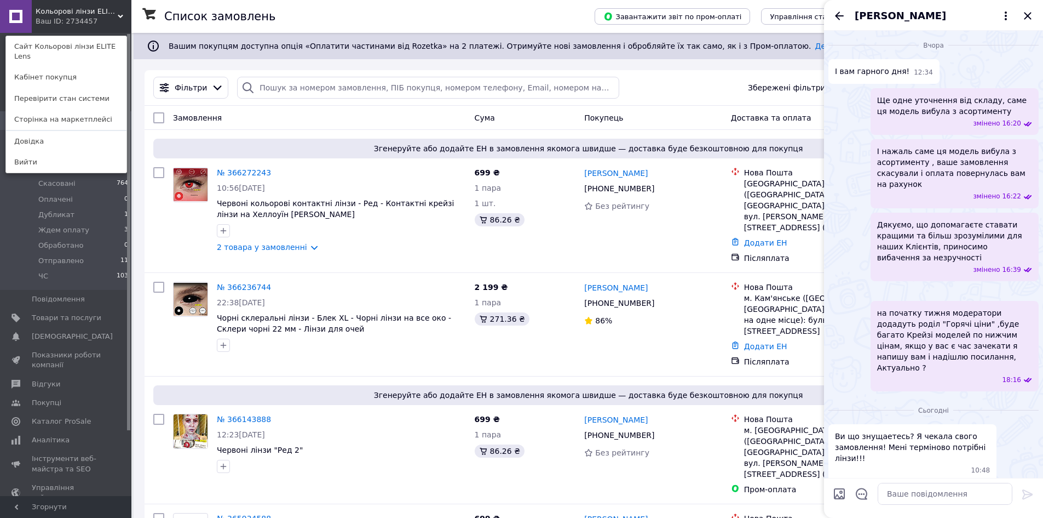
scroll to position [1573, 0]
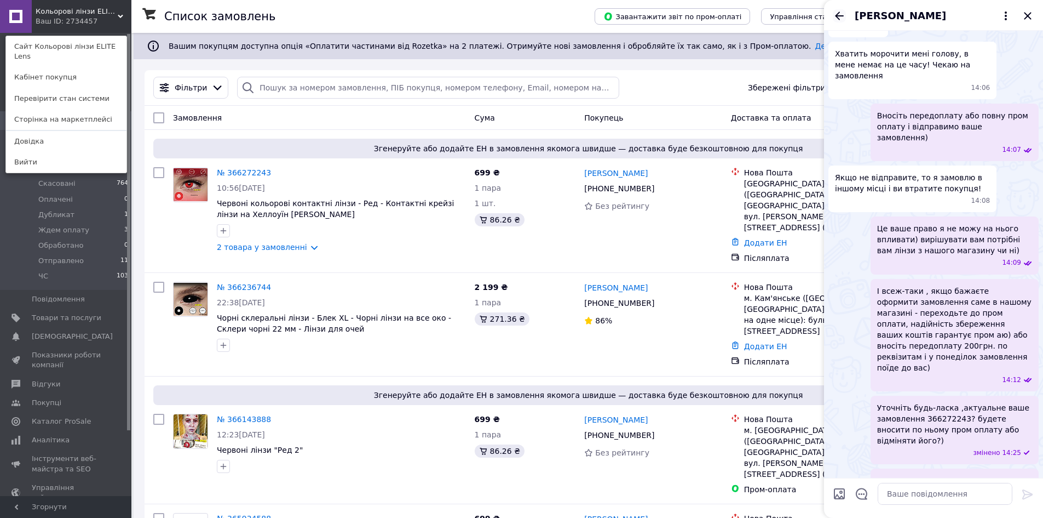
click at [842, 13] on icon "Назад" at bounding box center [839, 15] width 13 height 13
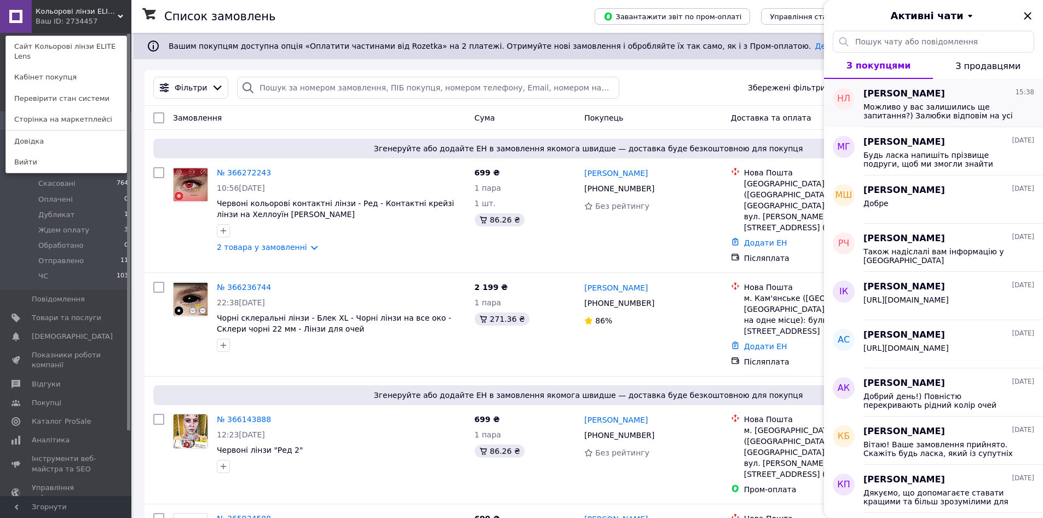
click at [934, 113] on span "Можливо у вас залишились ще запитання?) Залюбки відповім на усі цікавлячі вас м…" at bounding box center [942, 111] width 156 height 18
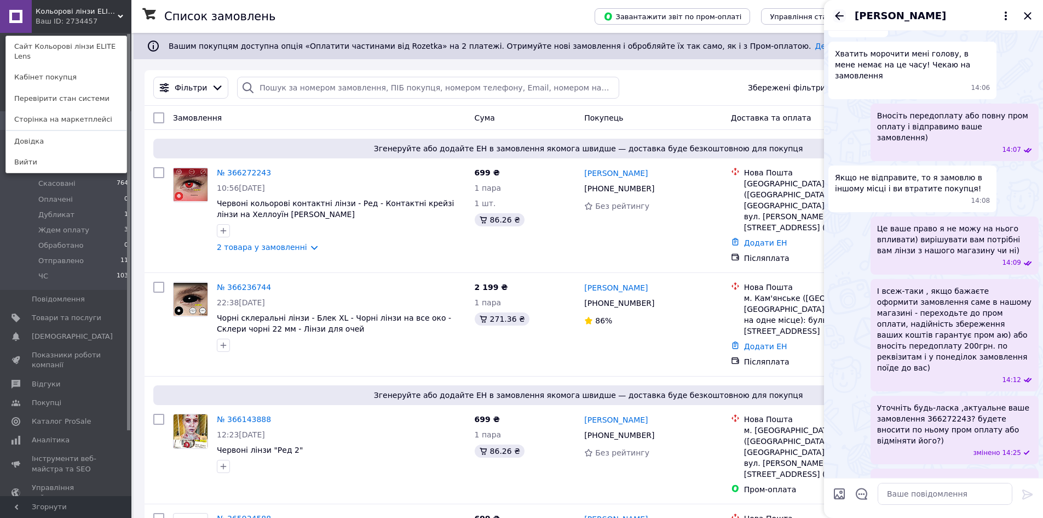
click at [839, 19] on icon "Назад" at bounding box center [839, 15] width 13 height 13
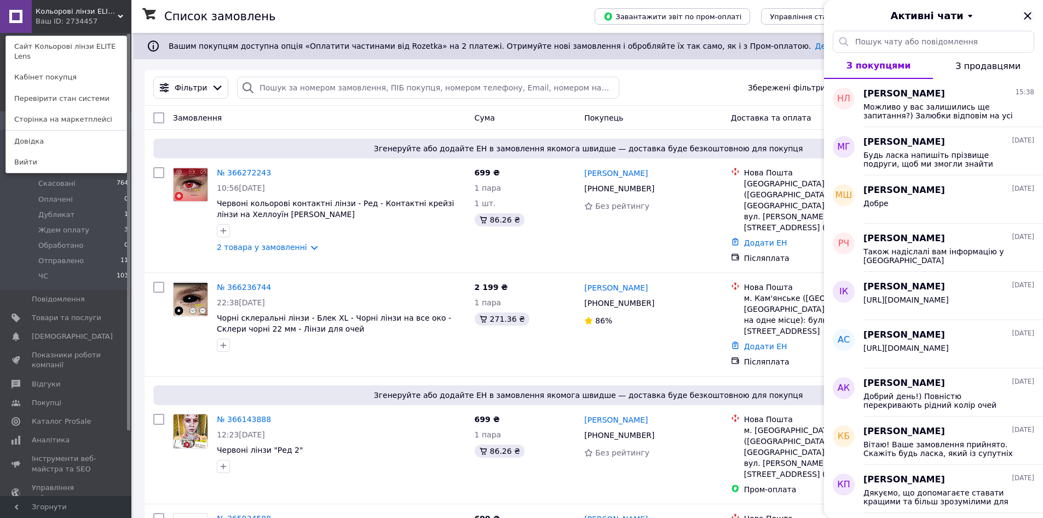
click at [1025, 14] on icon "Закрити" at bounding box center [1028, 15] width 13 height 13
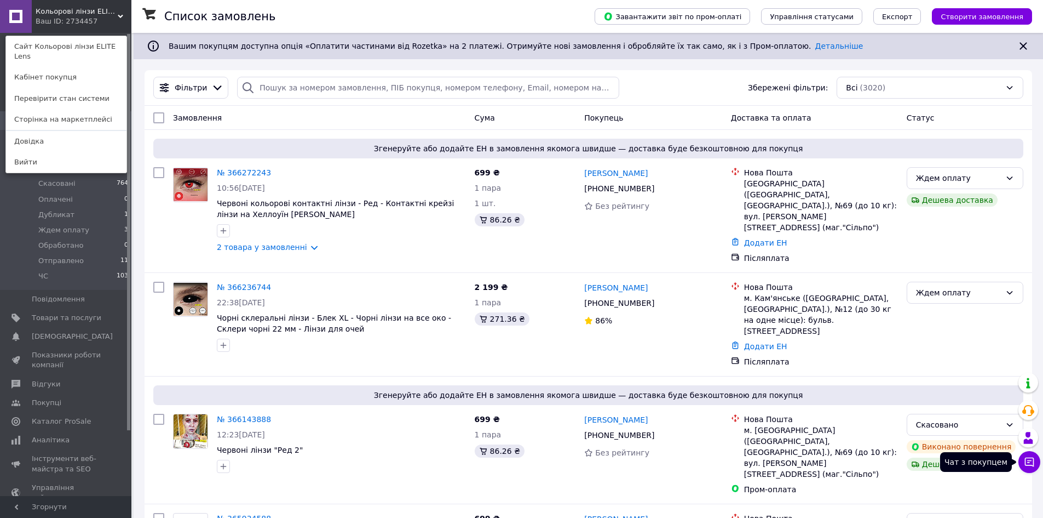
click at [1027, 460] on icon at bounding box center [1029, 461] width 11 height 11
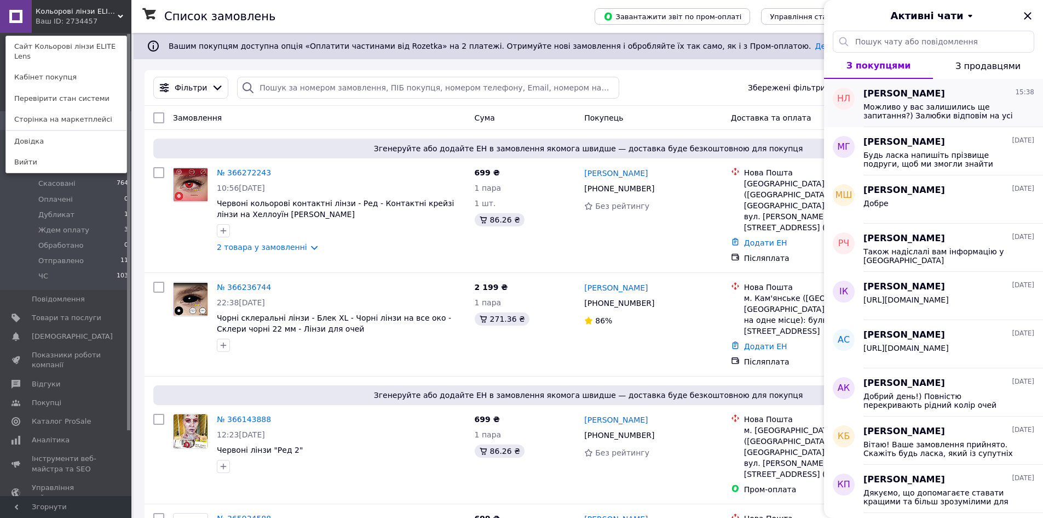
click at [936, 117] on span "Можливо у вас залишились ще запитання?) Залюбки відповім на усі цікавлячі вас м…" at bounding box center [942, 111] width 156 height 18
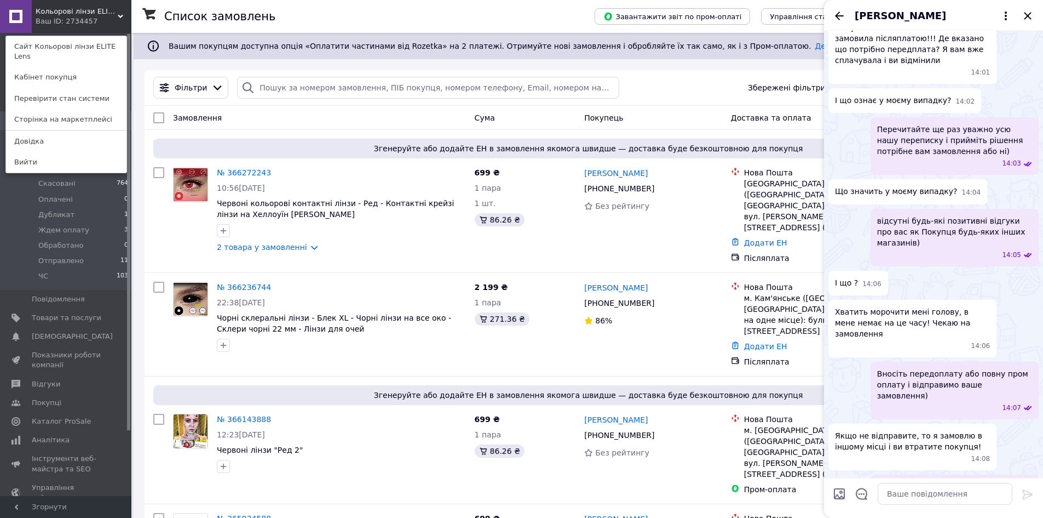
scroll to position [2410, 0]
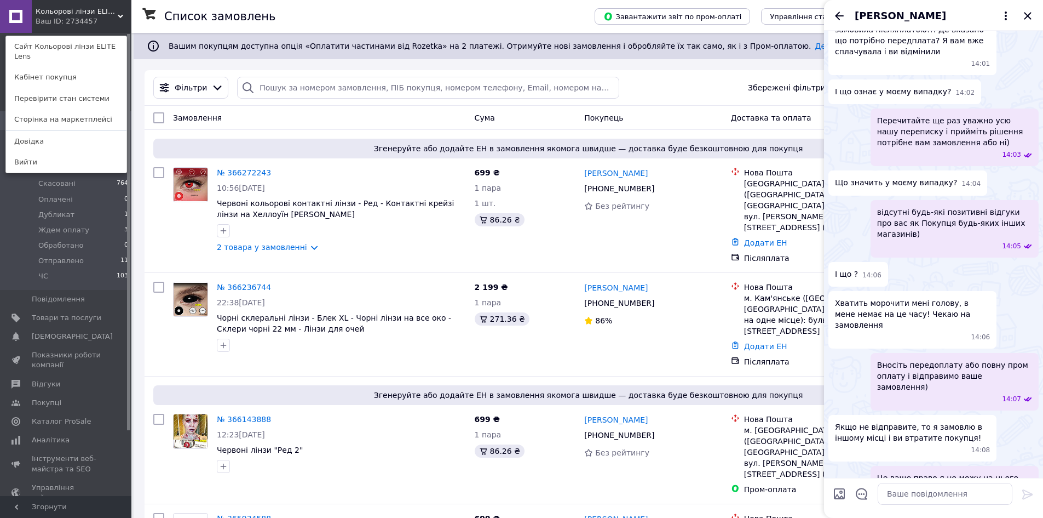
click at [837, 8] on div "[PERSON_NAME]" at bounding box center [933, 15] width 219 height 31
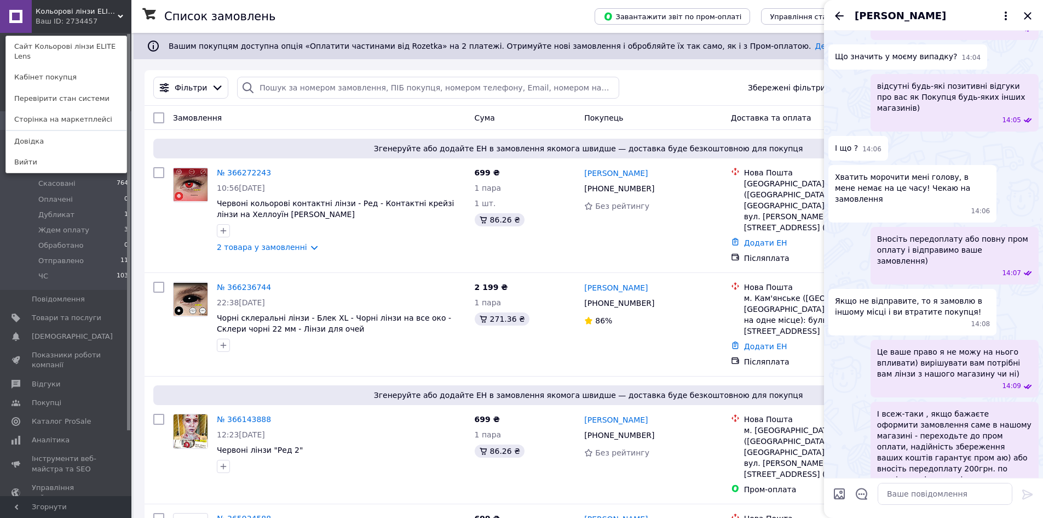
scroll to position [2605, 0]
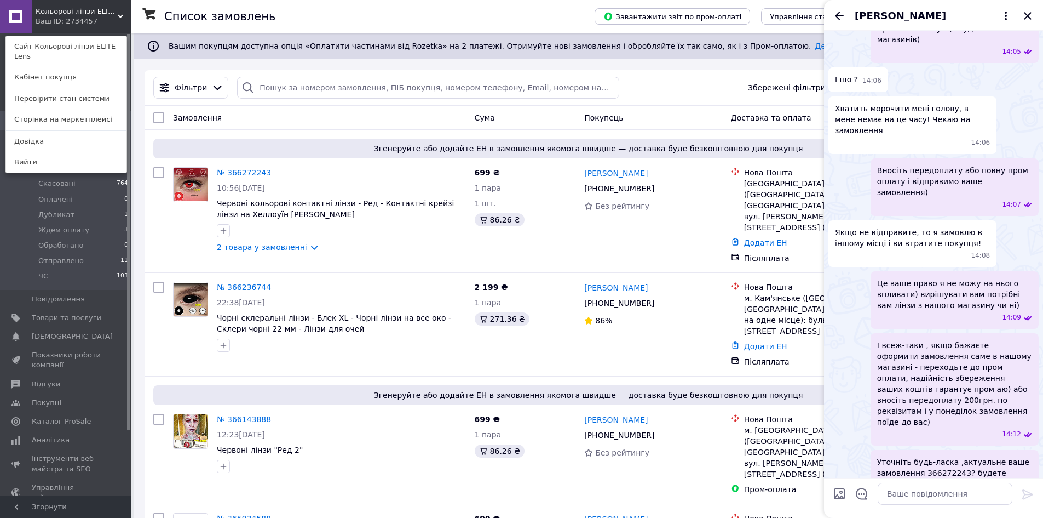
click at [833, 15] on div "[PERSON_NAME]" at bounding box center [933, 15] width 219 height 31
click at [837, 14] on icon "Назад" at bounding box center [839, 15] width 13 height 13
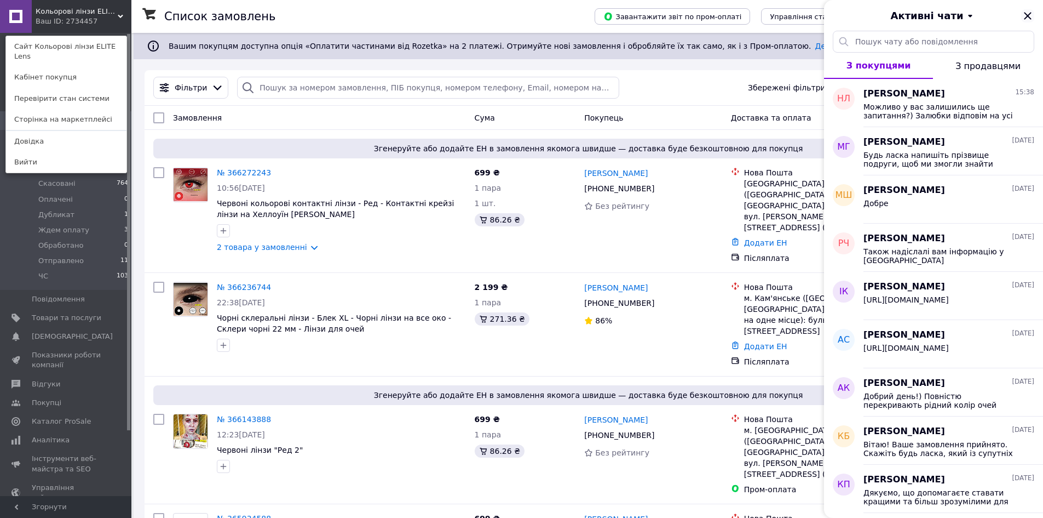
click at [1027, 14] on icon "Закрити" at bounding box center [1028, 15] width 13 height 13
